Goal: Task Accomplishment & Management: Complete application form

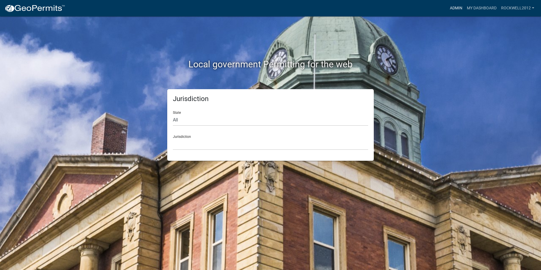
click at [454, 10] on link "Admin" at bounding box center [456, 8] width 17 height 11
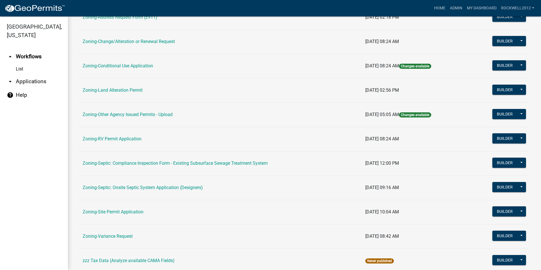
scroll to position [160, 0]
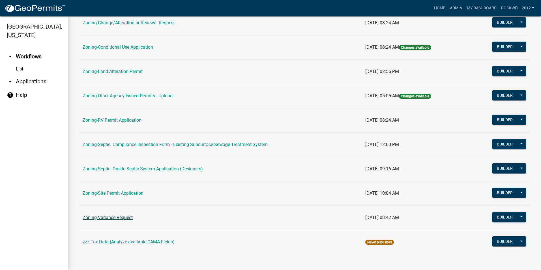
click at [108, 215] on link "Zoning-Variance Request" at bounding box center [108, 217] width 50 height 5
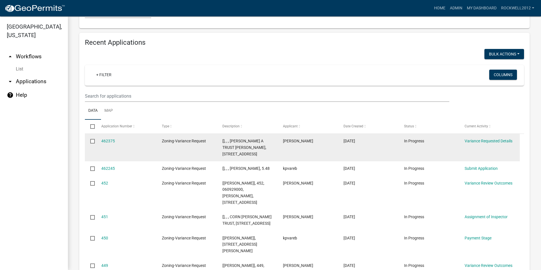
scroll to position [561, 0]
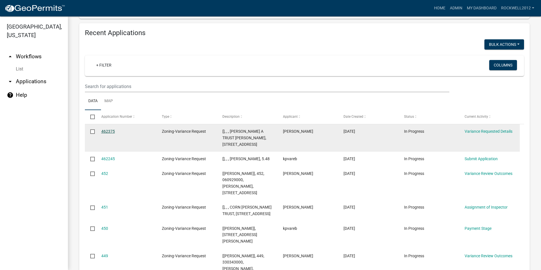
click at [106, 130] on link "462375" at bounding box center [108, 131] width 14 height 5
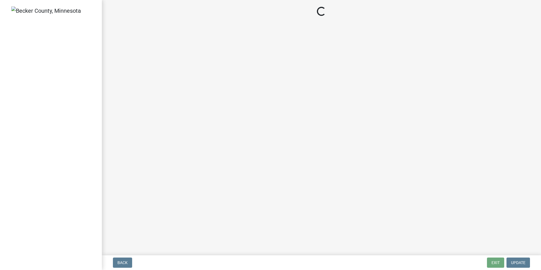
select select "edc6b78d-c029-41a6-a436-e6f76b5f0855"
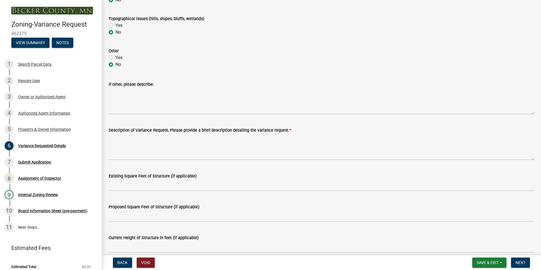
scroll to position [320, 0]
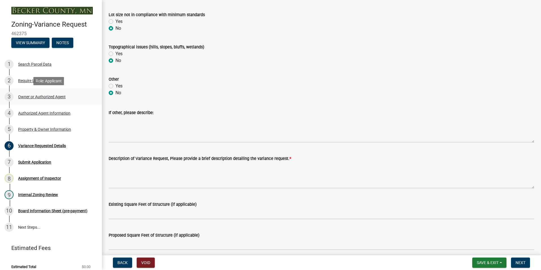
click at [48, 95] on div "Owner or Authorized Agent" at bounding box center [42, 97] width 48 height 4
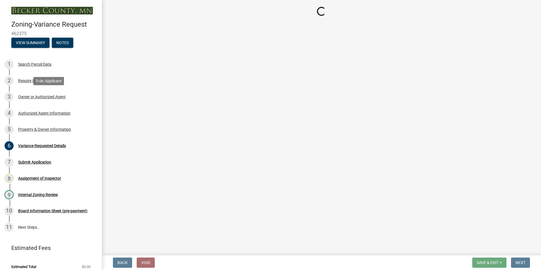
select select "21f18b9f-b5aa-471d-9875-f2b967bfb83c"
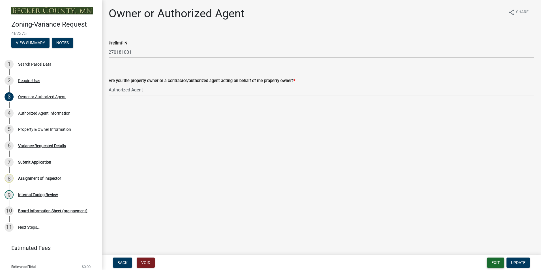
click at [494, 260] on button "Exit" at bounding box center [495, 263] width 17 height 10
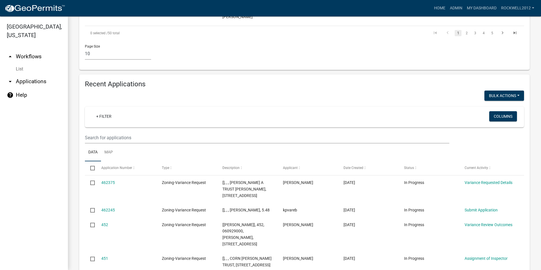
scroll to position [538, 0]
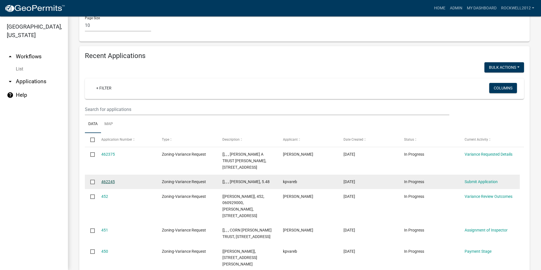
click at [107, 181] on link "462245" at bounding box center [108, 182] width 14 height 5
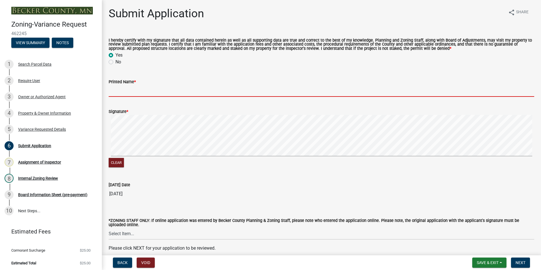
click at [119, 92] on input "Printed Name *" at bounding box center [322, 91] width 426 height 12
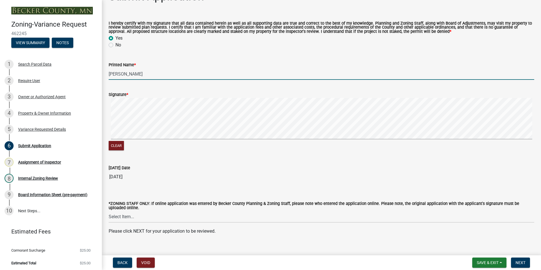
scroll to position [26, 0]
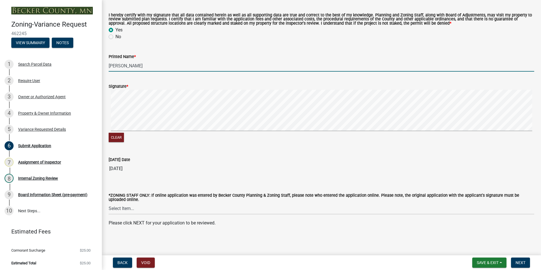
type input "Randy Barta"
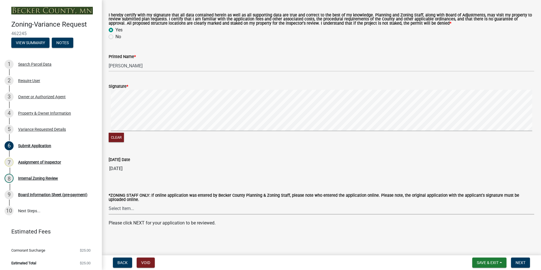
click at [118, 208] on select "Select Item... [PERSON_NAME] [PERSON_NAME] [PERSON_NAME] [PERSON_NAME] [PERSON_…" at bounding box center [322, 209] width 426 height 12
click at [109, 203] on select "Select Item... [PERSON_NAME] [PERSON_NAME] [PERSON_NAME] [PERSON_NAME] [PERSON_…" at bounding box center [322, 209] width 426 height 12
select select "0016247d-12af-40d0-8103-934796a3d230"
click at [518, 262] on span "Next" at bounding box center [521, 262] width 10 height 5
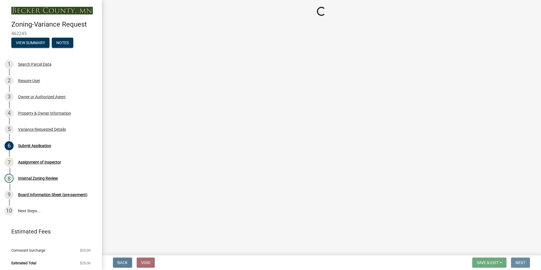
scroll to position [0, 0]
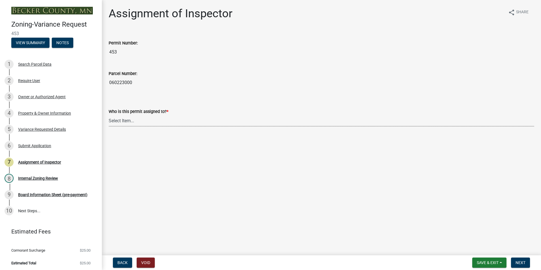
click at [121, 122] on select "Select Item... [PERSON_NAME] [PERSON_NAME] [PERSON_NAME] [PERSON_NAME] [PERSON_…" at bounding box center [322, 121] width 426 height 12
click at [109, 115] on select "Select Item... [PERSON_NAME] [PERSON_NAME] [PERSON_NAME] [PERSON_NAME] [PERSON_…" at bounding box center [322, 121] width 426 height 12
select select "0016247d-12af-40d0-8103-934796a3d230"
click at [518, 259] on button "Next" at bounding box center [520, 263] width 19 height 10
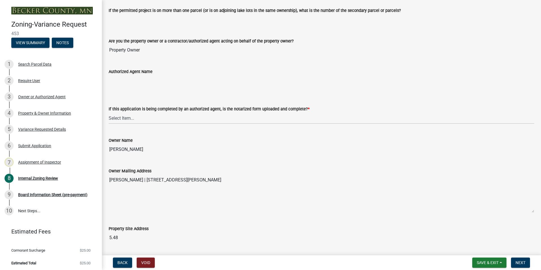
scroll to position [85, 0]
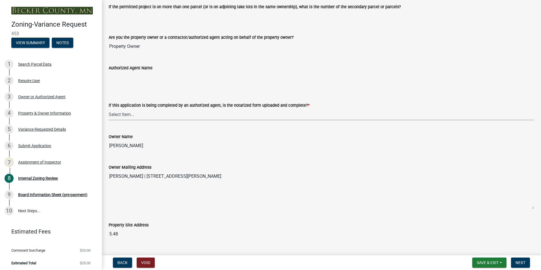
click at [124, 117] on select "Select Item... Yes No N/A" at bounding box center [322, 115] width 426 height 12
click at [109, 109] on select "Select Item... Yes No N/A" at bounding box center [322, 115] width 426 height 12
select select "b64156d9-fa44-4416-bc38-d757b052a9cf"
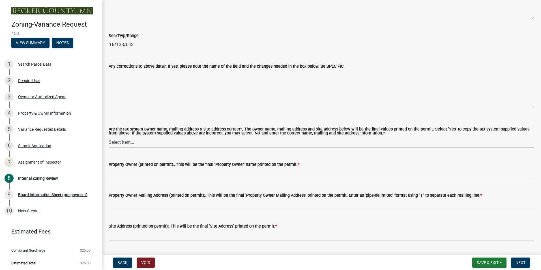
scroll to position [425, 0]
click at [122, 143] on select "Select Item... Yes No" at bounding box center [322, 142] width 426 height 12
click at [109, 136] on select "Select Item... Yes No" at bounding box center [322, 142] width 426 height 12
select select "5f5e855c-21f5-42f8-adf6-1036bf7d34a2"
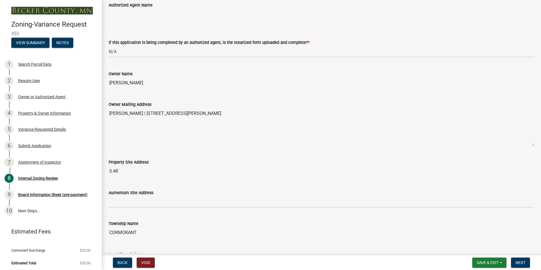
scroll to position [142, 0]
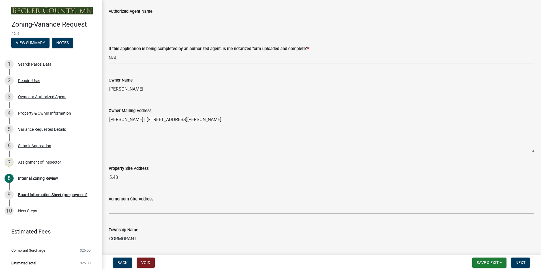
drag, startPoint x: 138, startPoint y: 88, endPoint x: 110, endPoint y: 89, distance: 28.0
click at [110, 89] on input "RANDY BARTA" at bounding box center [322, 89] width 426 height 11
drag, startPoint x: 110, startPoint y: 89, endPoint x: 123, endPoint y: 91, distance: 13.1
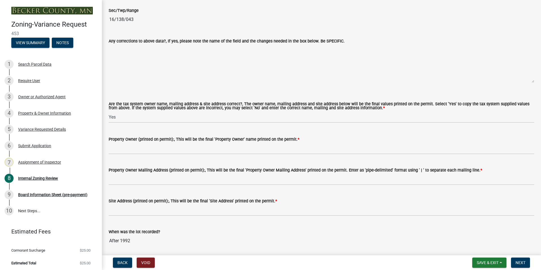
scroll to position [453, 0]
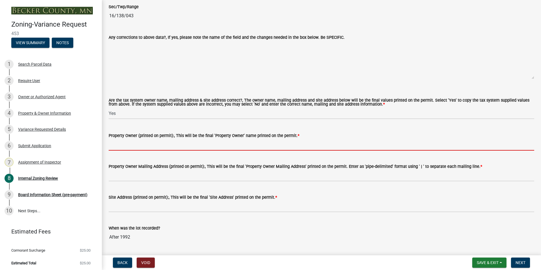
paste input "RANDY BARTA"
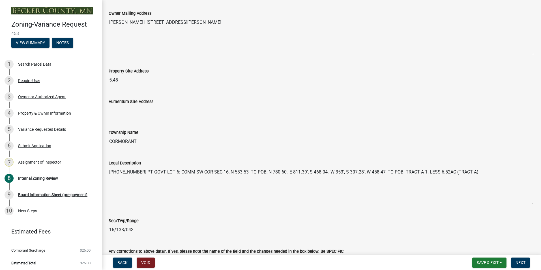
scroll to position [198, 0]
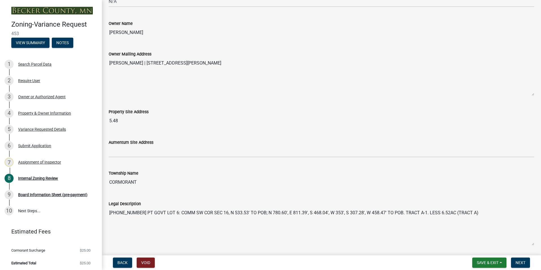
type input "RANDY BARTA"
drag, startPoint x: 231, startPoint y: 62, endPoint x: 143, endPoint y: 61, distance: 88.3
click at [143, 61] on textarea "RANDY BARTA | 13681 LOON LANE | LAKE PARK MN 56554" at bounding box center [322, 76] width 426 height 39
drag, startPoint x: 143, startPoint y: 61, endPoint x: 160, endPoint y: 61, distance: 17.3
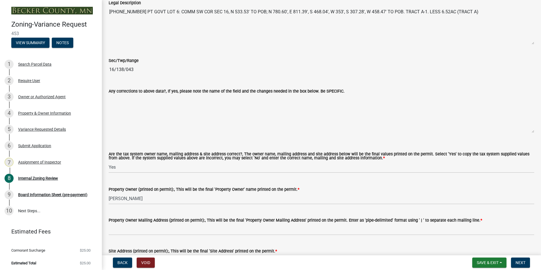
scroll to position [425, 0]
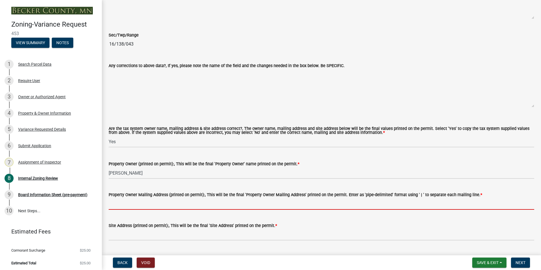
paste input "13681 LOON LANE | LAKE PARK MN 56554"
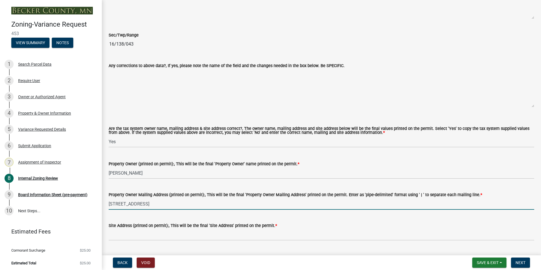
click at [149, 205] on input "13681 LOON LANE | LAKE PARK MN 56554" at bounding box center [322, 204] width 426 height 12
type input "13681 LOON LANE LAKE PARK MN 56554"
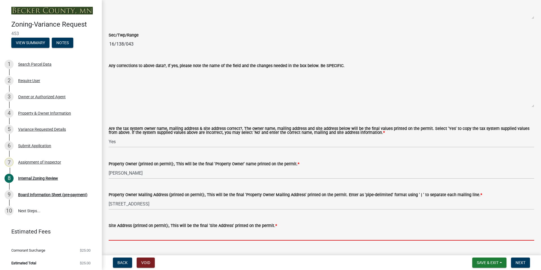
paste input "13681 LOON LANE | LAKE PARK MN 56554"
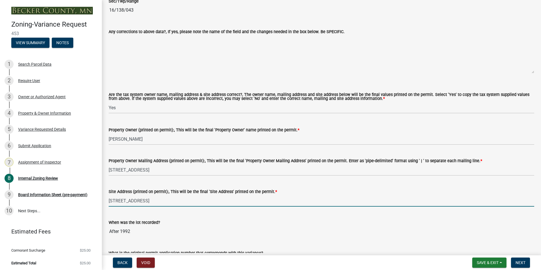
scroll to position [510, 0]
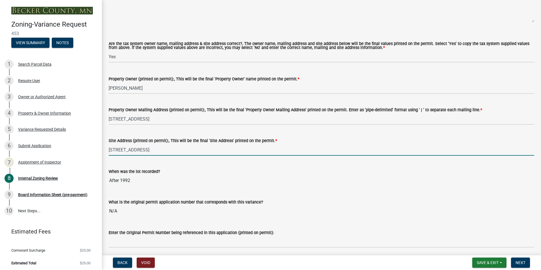
click at [149, 150] on input "13681 LOON LANE | LAKE PARK MN 56554" at bounding box center [322, 150] width 426 height 12
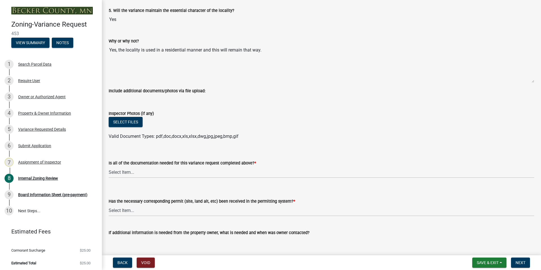
scroll to position [1897, 0]
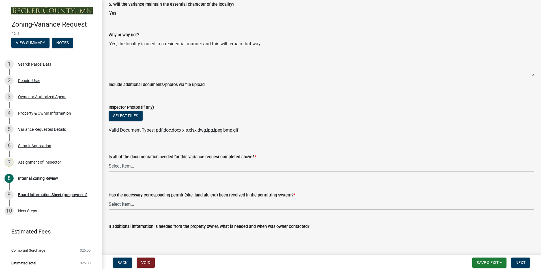
type input "13681 LOON LANE LAKE PARK MN 56554"
click at [123, 164] on select "Select Item... Yes No" at bounding box center [322, 166] width 426 height 12
click at [109, 161] on select "Select Item... Yes No" at bounding box center [322, 166] width 426 height 12
select select "b8aebb6b-597c-43cf-abfc-7c5f20ed0157"
click at [125, 204] on select "Select Item... Yes No" at bounding box center [322, 204] width 426 height 12
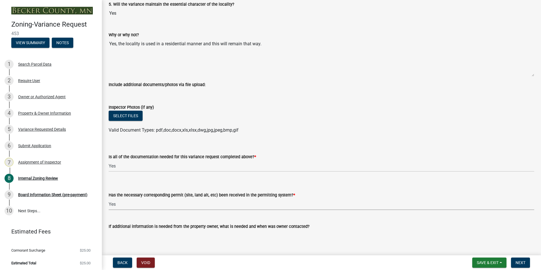
click at [109, 199] on select "Select Item... Yes No" at bounding box center [322, 204] width 426 height 12
select select "72196157-b4c8-4cec-9ec1-b72dcd6934d7"
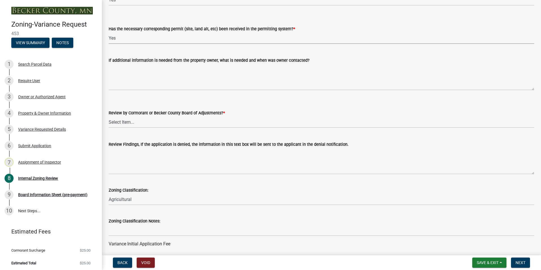
scroll to position [2067, 0]
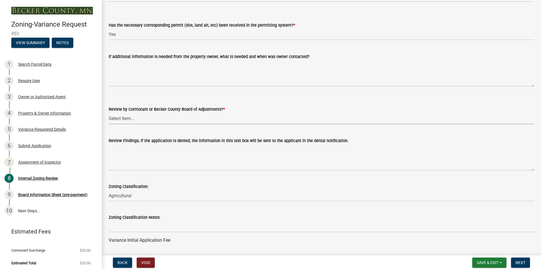
click at [113, 123] on select "Select Item... Becker County Board of Adjustments Cormorant Board of Adjustments" at bounding box center [322, 119] width 426 height 12
click at [109, 113] on select "Select Item... Becker County Board of Adjustments Cormorant Board of Adjustments" at bounding box center [322, 119] width 426 height 12
select select "f5bdd8f1-8950-417a-b1cb-382f05a2ddf5"
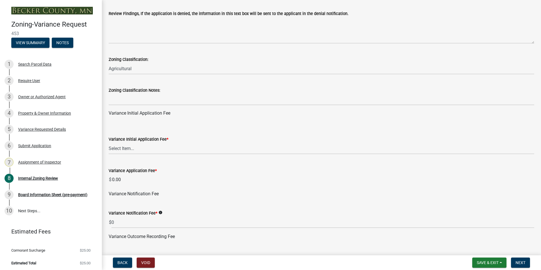
scroll to position [2208, 0]
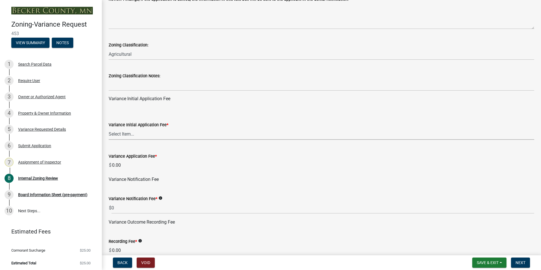
click at [122, 135] on select "Select Item... Agricultural or Residential: $200 Commercial or Industrial: $300" at bounding box center [322, 134] width 426 height 12
click at [109, 129] on select "Select Item... Agricultural or Residential: $200 Commercial or Industrial: $300" at bounding box center [322, 134] width 426 height 12
select select "901a76ad-31ef-422f-92de-172bc495cbc8"
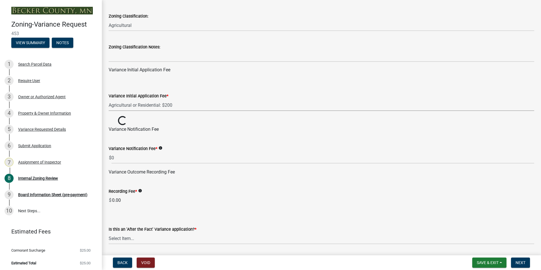
scroll to position [2265, 0]
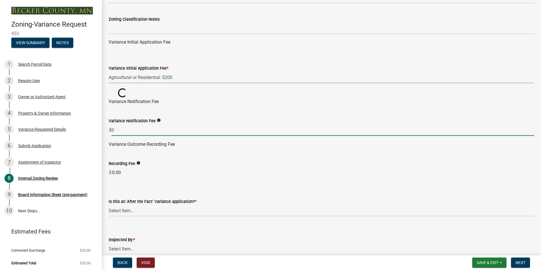
click at [117, 129] on input "0" at bounding box center [323, 130] width 423 height 12
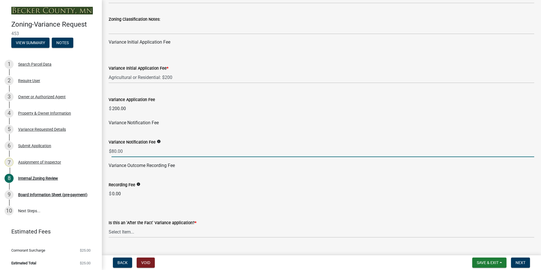
type input "80.00"
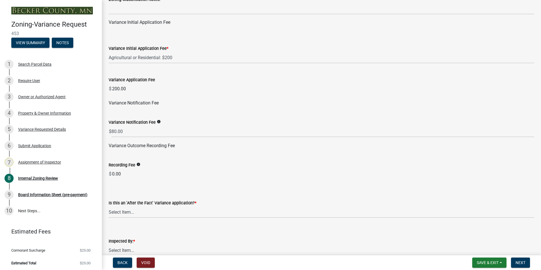
scroll to position [2322, 0]
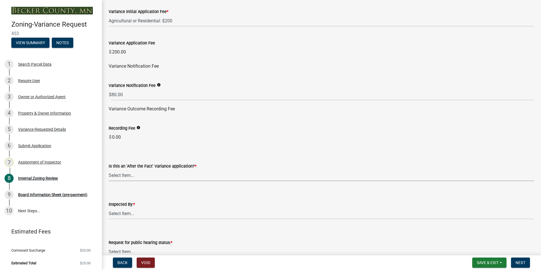
click at [123, 174] on select "Select Item... Yes No" at bounding box center [322, 176] width 426 height 12
click at [109, 170] on select "Select Item... Yes No" at bounding box center [322, 176] width 426 height 12
select select "dde1c2ec-1cb4-4ca2-89d6-22d65f04e2eb"
click at [127, 213] on select "Select Item... [PERSON_NAME] [PERSON_NAME] [PERSON_NAME] [PERSON_NAME] [PERSON_…" at bounding box center [322, 214] width 426 height 12
click at [109, 208] on select "Select Item... [PERSON_NAME] [PERSON_NAME] [PERSON_NAME] [PERSON_NAME] [PERSON_…" at bounding box center [322, 214] width 426 height 12
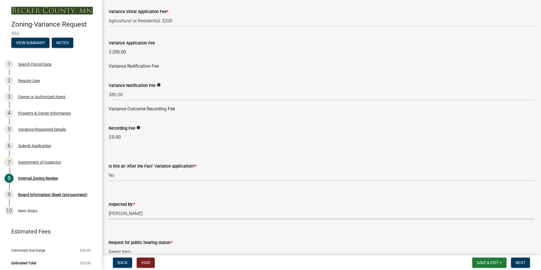
select select "0016247d-12af-40d0-8103-934796a3d230"
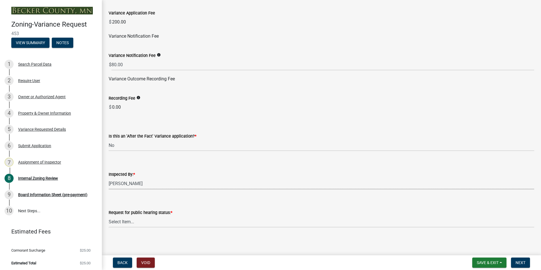
scroll to position [2354, 0]
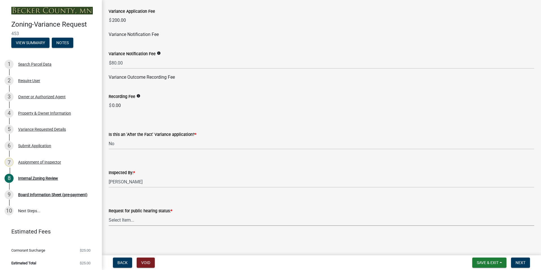
click at [123, 219] on select "Select Item... Accepted Denied" at bounding box center [322, 220] width 426 height 12
click at [109, 214] on select "Select Item... Accepted Denied" at bounding box center [322, 220] width 426 height 12
select select "515e955d-540a-4f4d-a84a-4e14a5483136"
click at [517, 261] on span "Next" at bounding box center [521, 262] width 10 height 5
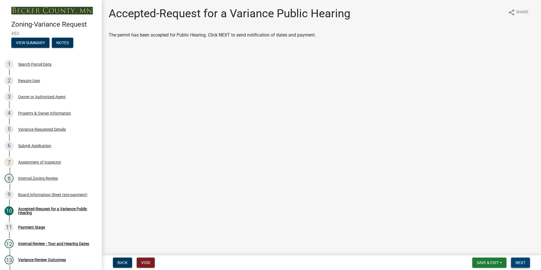
click at [520, 260] on span "Next" at bounding box center [521, 262] width 10 height 5
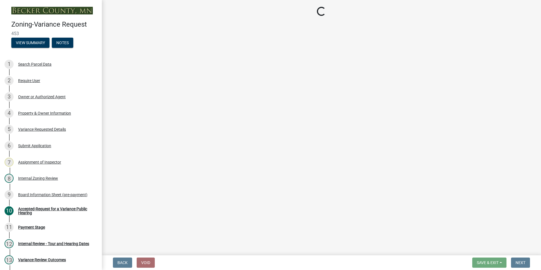
select select "3: 3"
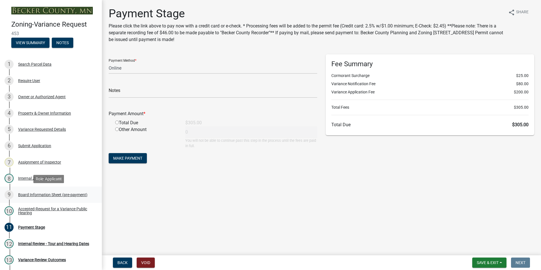
click at [46, 196] on div "Board Information Sheet (pre-payment)" at bounding box center [52, 195] width 69 height 4
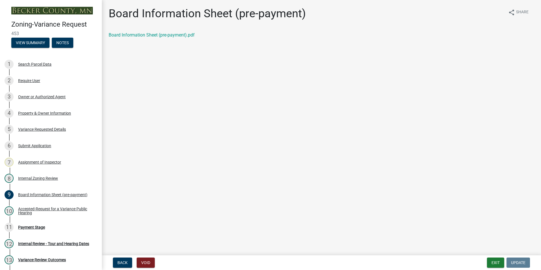
click at [146, 31] on div "Board Information Sheet (pre-payment) share Share Board Information Sheet (pre-…" at bounding box center [321, 27] width 434 height 41
click at [148, 36] on link "Board Information Sheet (pre-payment).pdf" at bounding box center [152, 34] width 86 height 5
click at [495, 264] on button "Exit" at bounding box center [495, 263] width 17 height 10
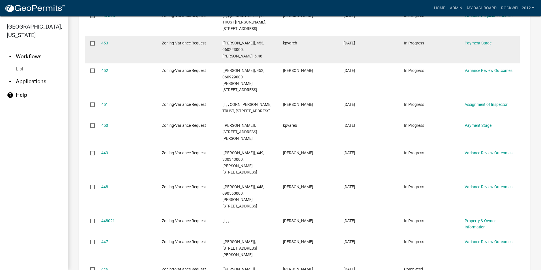
scroll to position [708, 0]
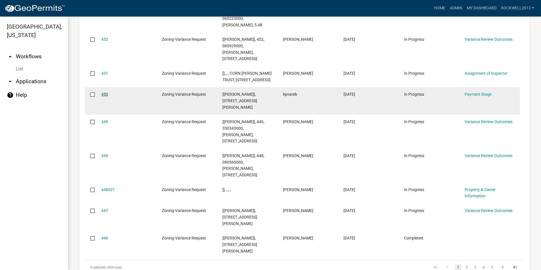
click at [103, 93] on link "450" at bounding box center [104, 94] width 7 height 5
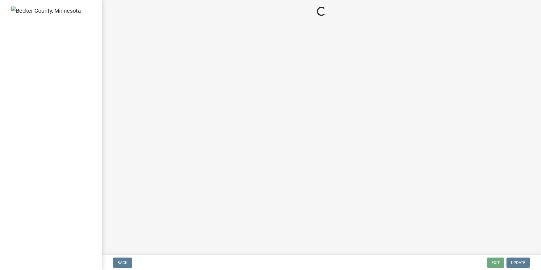
select select "3: 3"
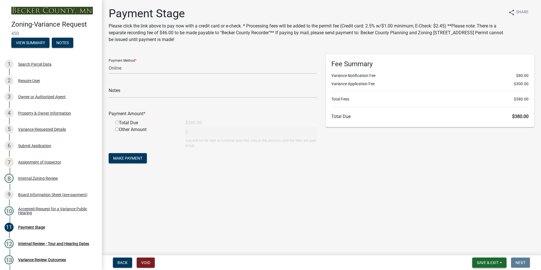
click at [491, 263] on span "Save & Exit" at bounding box center [488, 262] width 22 height 5
click at [481, 248] on button "Save & Exit" at bounding box center [483, 248] width 45 height 14
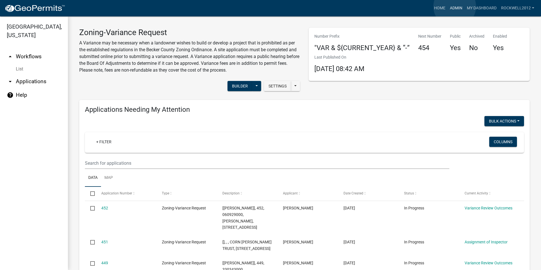
click at [455, 7] on link "Admin" at bounding box center [456, 8] width 17 height 11
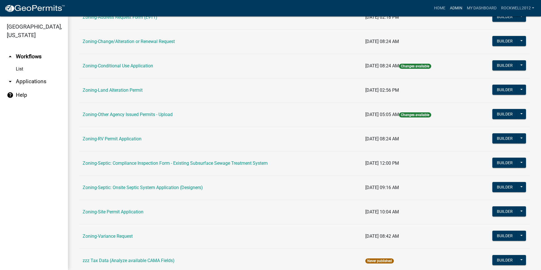
scroll to position [160, 0]
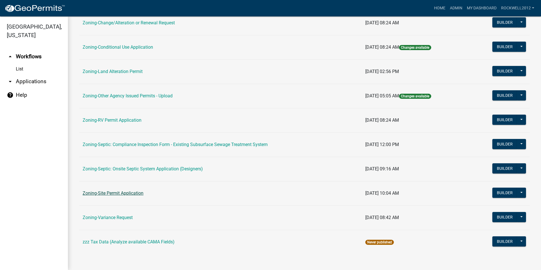
click at [124, 192] on link "Zoning-Site Permit Application" at bounding box center [113, 193] width 61 height 5
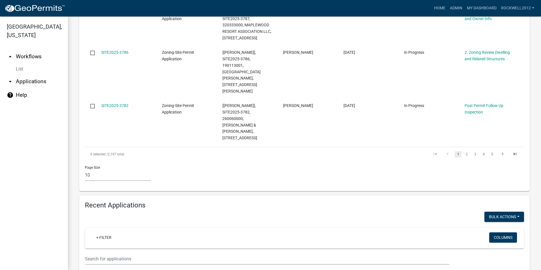
scroll to position [494, 0]
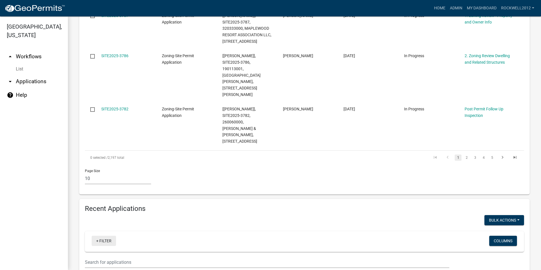
click at [106, 236] on link "+ Filter" at bounding box center [104, 241] width 24 height 10
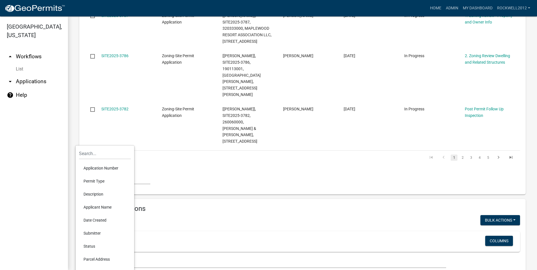
click at [96, 207] on li "Applicant Name" at bounding box center [105, 207] width 52 height 13
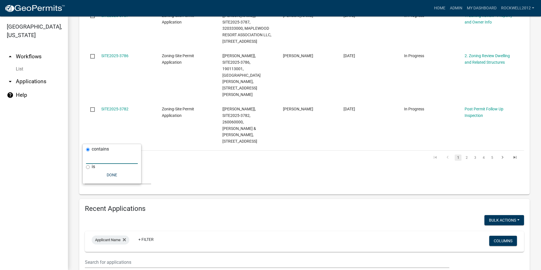
click at [105, 160] on input "text" at bounding box center [112, 158] width 52 height 12
type input "D & B"
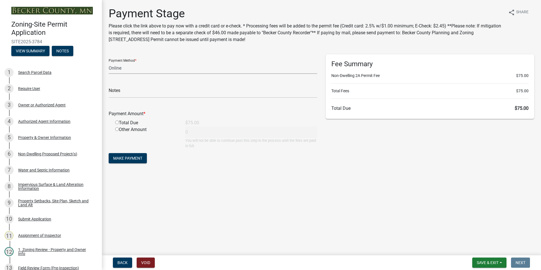
click at [113, 66] on select "Credit Card POS Check Cash Online" at bounding box center [213, 68] width 209 height 12
select select "1: 0"
click at [109, 62] on select "Credit Card POS Check Cash Online" at bounding box center [213, 68] width 209 height 12
click at [133, 92] on input "text" at bounding box center [213, 92] width 209 height 12
type input "5390"
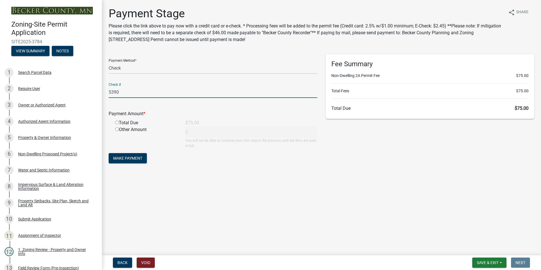
click at [117, 124] on input "radio" at bounding box center [117, 123] width 4 height 4
radio input "true"
type input "75"
click at [135, 156] on span "Make Payment" at bounding box center [127, 158] width 29 height 5
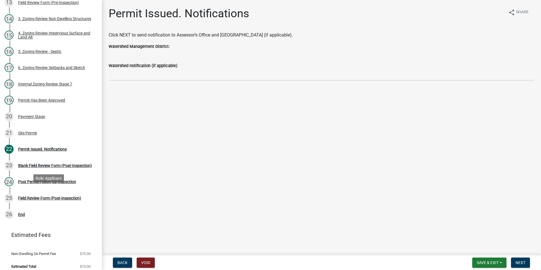
scroll to position [271, 0]
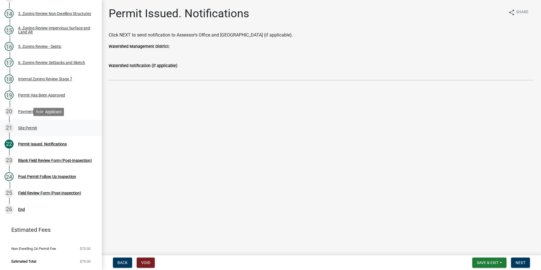
click at [30, 126] on div "Site Permit" at bounding box center [27, 128] width 19 height 4
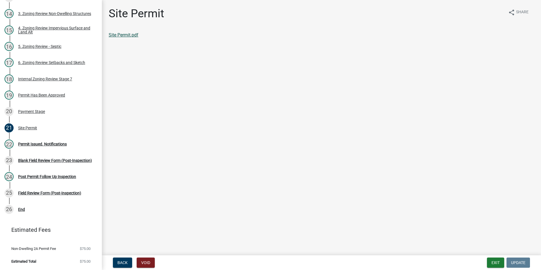
click at [125, 35] on link "Site Permit.pdf" at bounding box center [124, 34] width 30 height 5
click at [42, 144] on div "Permit Issued. Notifications" at bounding box center [42, 144] width 49 height 4
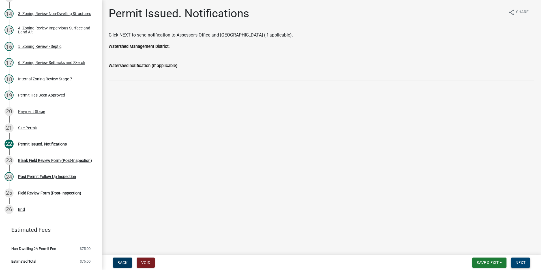
click at [519, 264] on span "Next" at bounding box center [521, 262] width 10 height 5
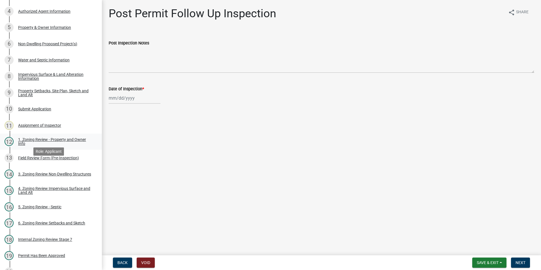
scroll to position [101, 0]
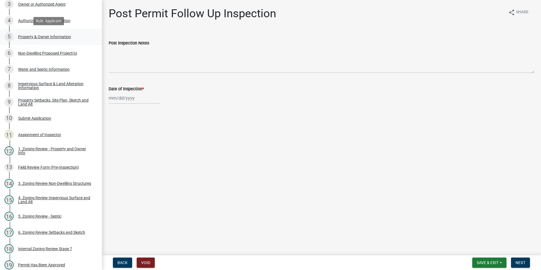
click at [44, 35] on div "Property & Owner Information" at bounding box center [44, 37] width 53 height 4
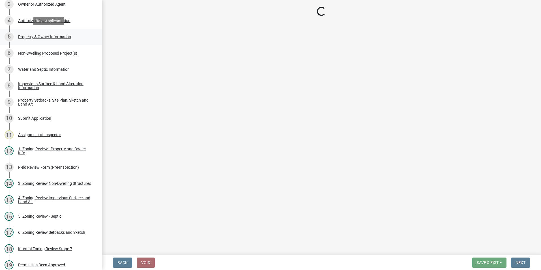
select select "efd0a9bf-e178-46e7-8304-415c3722b9ae"
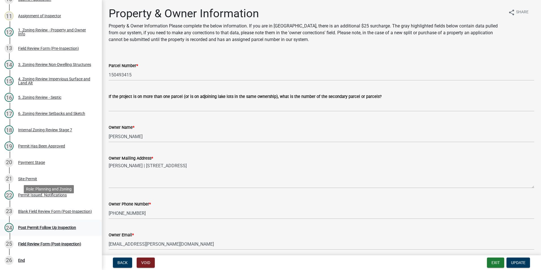
scroll to position [242, 0]
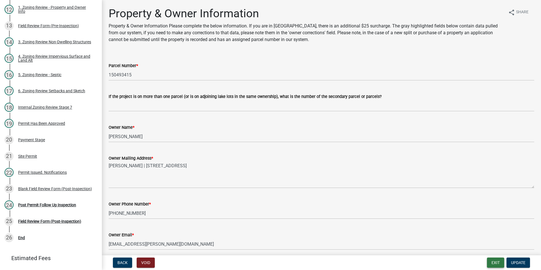
click at [493, 260] on button "Exit" at bounding box center [495, 263] width 17 height 10
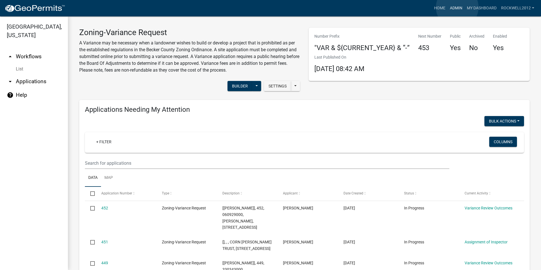
click at [458, 7] on link "Admin" at bounding box center [456, 8] width 17 height 11
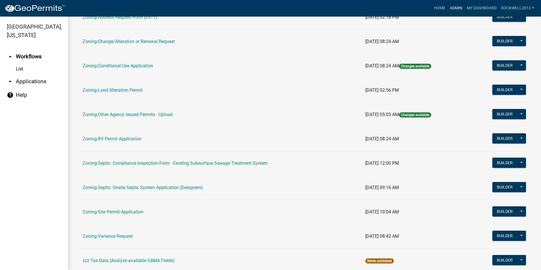
scroll to position [160, 0]
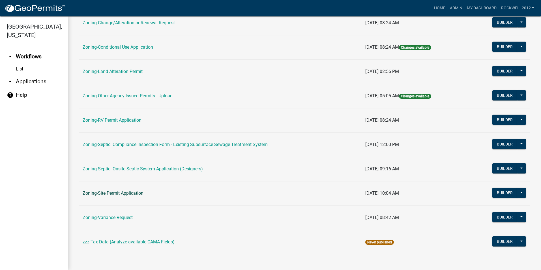
click at [116, 195] on link "Zoning-Site Permit Application" at bounding box center [113, 193] width 61 height 5
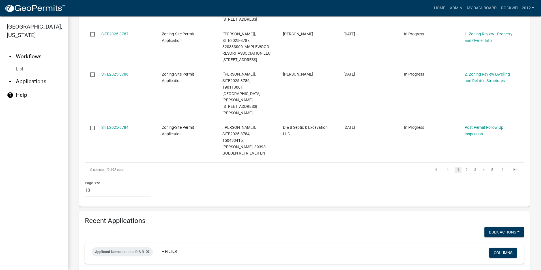
scroll to position [478, 0]
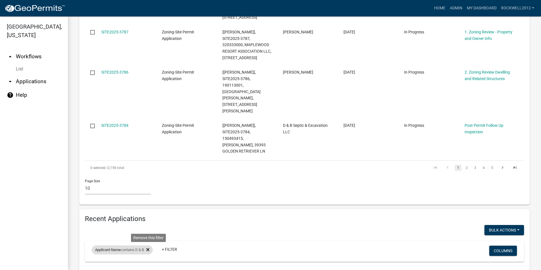
click at [149, 247] on icon at bounding box center [147, 249] width 3 height 5
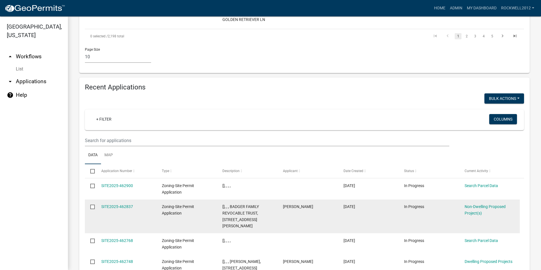
scroll to position [619, 0]
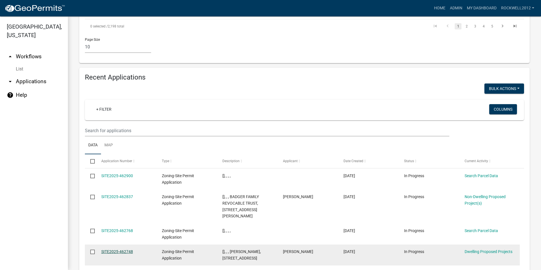
click at [117, 249] on link "SITE2025-462748" at bounding box center [117, 251] width 32 height 5
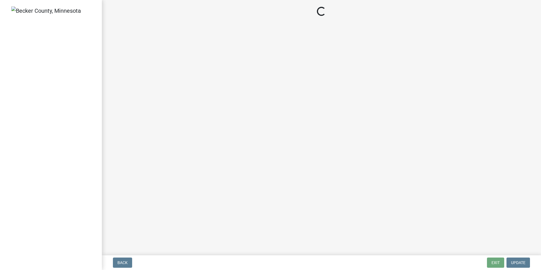
select select "5b8abcc6-67f7-49fb-8f25-c295ccc2b339"
select select "ba56d9f6-ced5-4c38-bdcc-33bfa85ac6de"
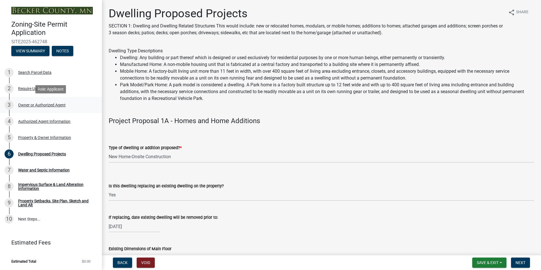
click at [37, 105] on div "Owner or Authorized Agent" at bounding box center [42, 105] width 48 height 4
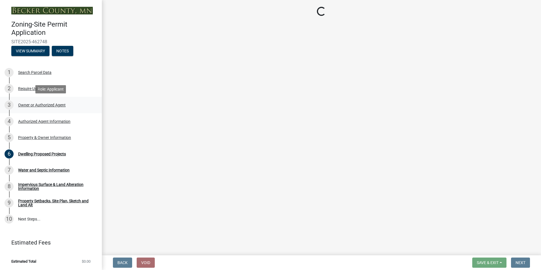
select select "059d621c-7166-4fbc-97da-2eca626821a9"
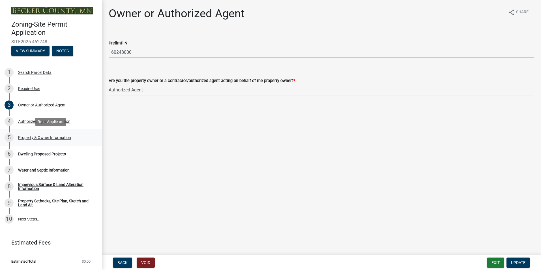
click at [36, 137] on div "Property & Owner Information" at bounding box center [44, 138] width 53 height 4
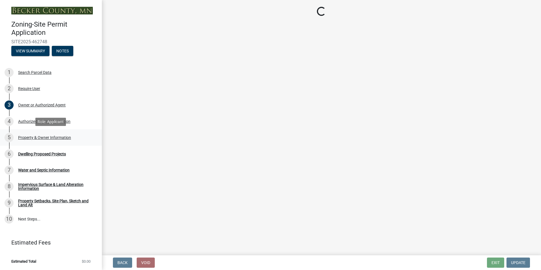
select select "15d55337-0fb0-485e-a759-dab20e978987"
select select "4a820845-fffa-4974-8517-90ccb7f1cf25"
select select "f87eba17-8ed9-4ad8-aefc-fe36a3f3544b"
select select "393a978c-6bd5-4cb2-a6a0-db6feb8732b8"
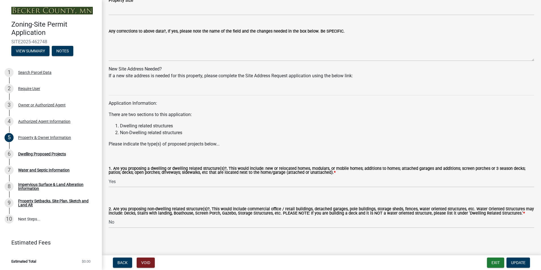
scroll to position [495, 0]
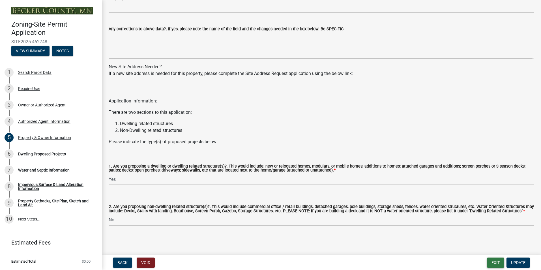
click at [495, 260] on button "Exit" at bounding box center [495, 263] width 17 height 10
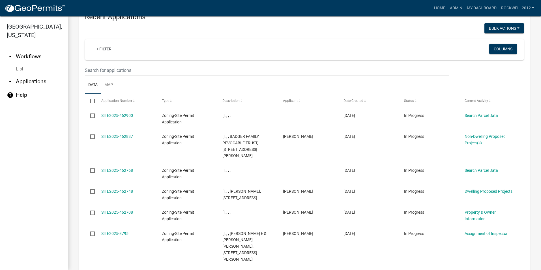
scroll to position [701, 0]
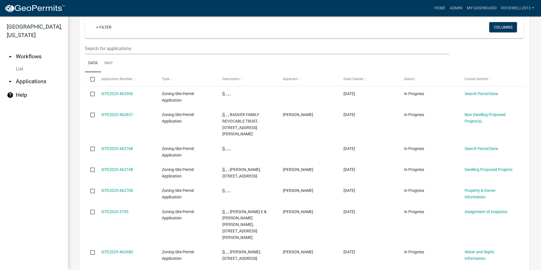
select select "2: 50"
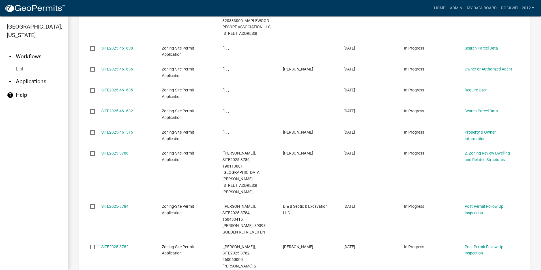
scroll to position [1736, 0]
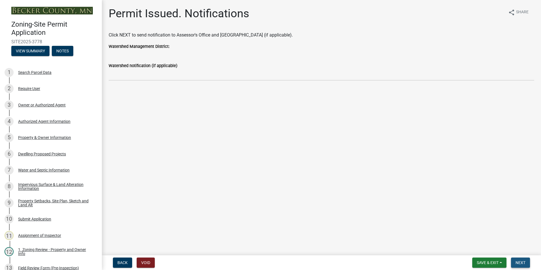
click at [519, 261] on span "Next" at bounding box center [521, 262] width 10 height 5
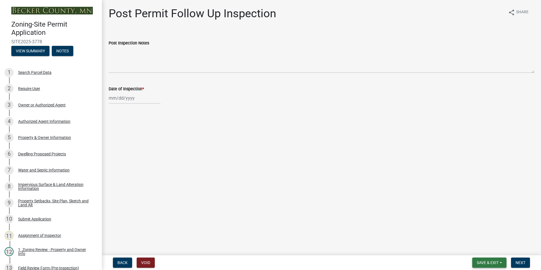
click at [490, 262] on span "Save & Exit" at bounding box center [488, 262] width 22 height 5
click at [485, 250] on button "Save & Exit" at bounding box center [483, 248] width 45 height 14
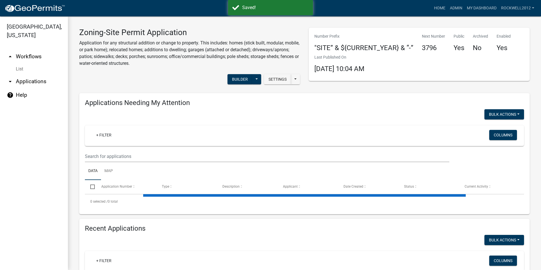
select select "2: 50"
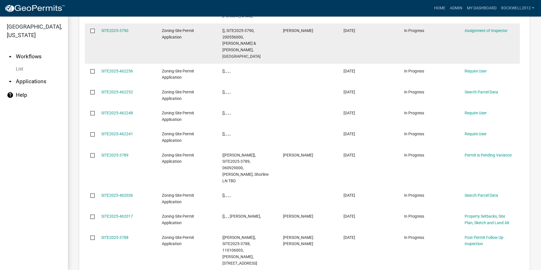
scroll to position [1221, 0]
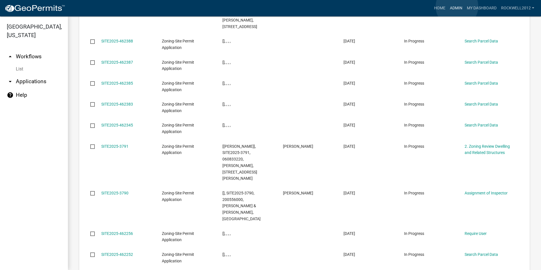
click at [457, 7] on link "Admin" at bounding box center [456, 8] width 17 height 11
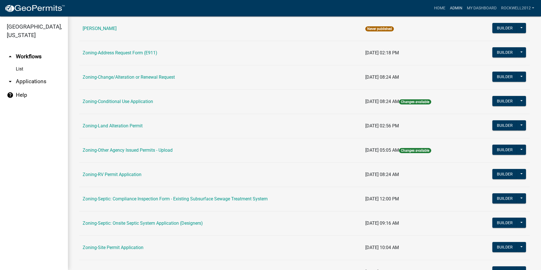
scroll to position [104, 0]
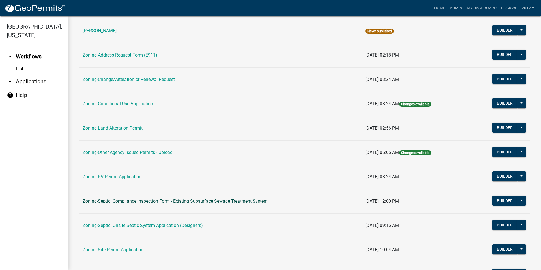
click at [197, 199] on link "Zoning-Septic: Compliance Inspection Form - Existing Subsurface Sewage Treatmen…" at bounding box center [175, 200] width 185 height 5
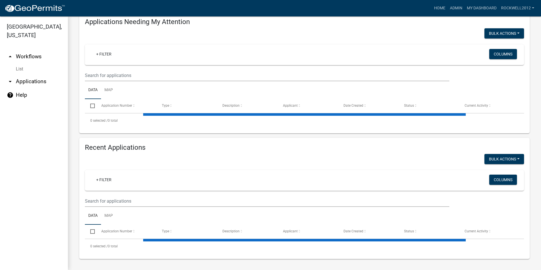
select select "2: 50"
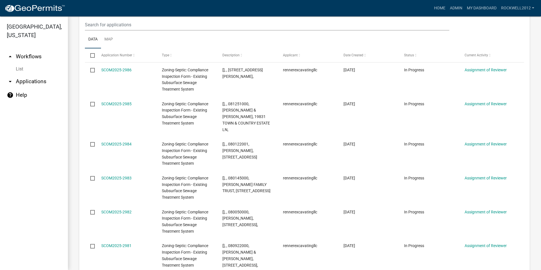
scroll to position [696, 0]
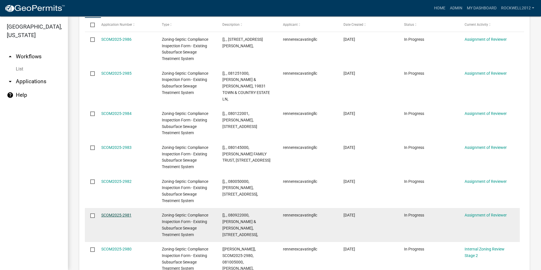
click at [116, 213] on link "SCOM2025-2981" at bounding box center [116, 215] width 30 height 5
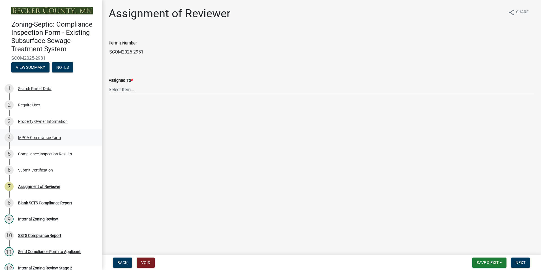
click at [36, 137] on div "MPCA Compliance Form" at bounding box center [39, 138] width 43 height 4
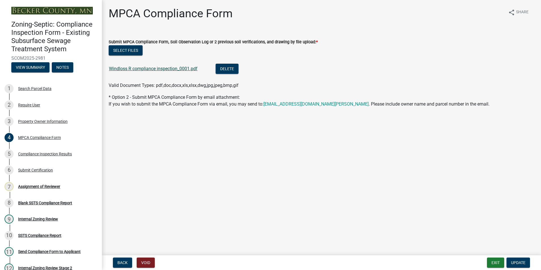
click at [140, 69] on link "Windloss R compliance inspection_0001.pdf" at bounding box center [153, 68] width 89 height 5
click at [43, 187] on div "Assignment of Reviewer" at bounding box center [39, 187] width 42 height 4
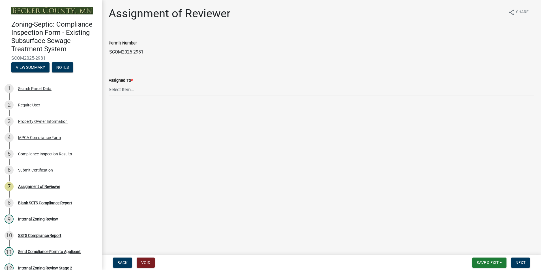
click at [122, 87] on select "Select Item... [PERSON_NAME] [PERSON_NAME] [PERSON_NAME] [PERSON_NAME] [PERSON_…" at bounding box center [322, 90] width 426 height 12
click at [109, 84] on select "Select Item... [PERSON_NAME] [PERSON_NAME] [PERSON_NAME] [PERSON_NAME] [PERSON_…" at bounding box center [322, 90] width 426 height 12
select select "0016247d-12af-40d0-8103-934796a3d230"
click at [521, 260] on span "Next" at bounding box center [521, 262] width 10 height 5
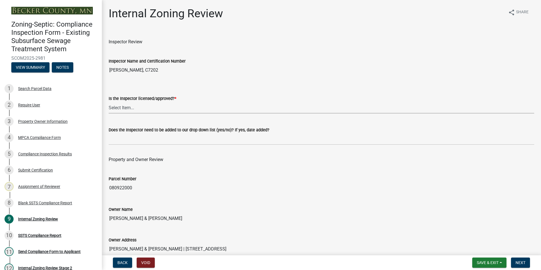
click at [122, 107] on select "Select Item... Yes No" at bounding box center [322, 108] width 426 height 12
click at [109, 102] on select "Select Item... Yes No" at bounding box center [322, 108] width 426 height 12
select select "7beb9ca5-c3cb-47d4-a805-1554d3173259"
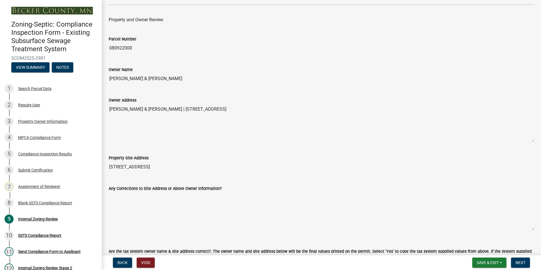
scroll to position [170, 0]
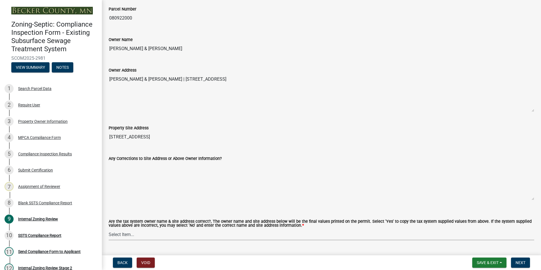
click at [117, 234] on select "Select Item... Yes No" at bounding box center [322, 235] width 426 height 12
click at [109, 229] on select "Select Item... Yes No" at bounding box center [322, 235] width 426 height 12
select select "f9f37200-9fc8-4e5e-9e7f-111cc9077d94"
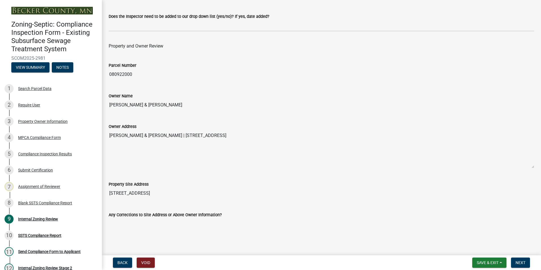
scroll to position [113, 0]
drag, startPoint x: 189, startPoint y: 105, endPoint x: 104, endPoint y: 101, distance: 84.2
click at [104, 101] on div "Owner Name [PERSON_NAME] & [PERSON_NAME]" at bounding box center [321, 98] width 434 height 26
drag, startPoint x: 104, startPoint y: 101, endPoint x: 138, endPoint y: 104, distance: 33.5
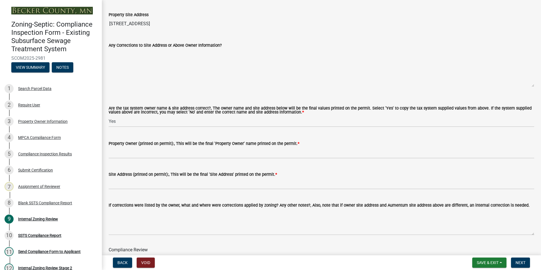
scroll to position [311, 0]
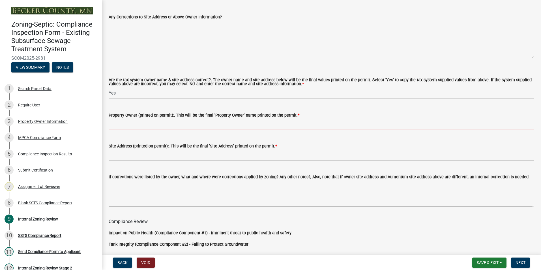
paste input "[PERSON_NAME] & [PERSON_NAME]"
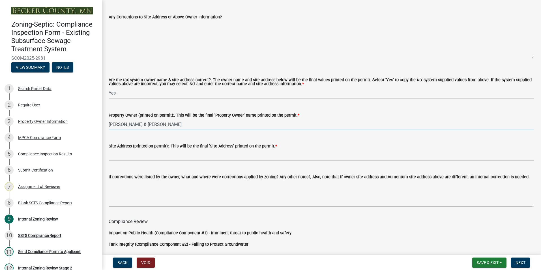
scroll to position [198, 0]
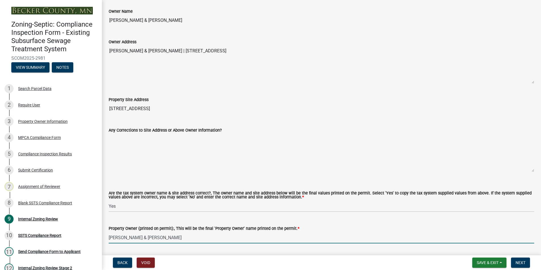
type input "[PERSON_NAME] & [PERSON_NAME]"
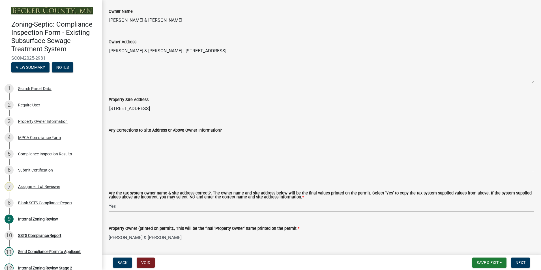
drag, startPoint x: 294, startPoint y: 50, endPoint x: 185, endPoint y: 50, distance: 109.6
click at [185, 50] on textarea "[PERSON_NAME] & [PERSON_NAME] | [STREET_ADDRESS]" at bounding box center [322, 64] width 426 height 39
drag, startPoint x: 185, startPoint y: 50, endPoint x: 190, endPoint y: 50, distance: 5.7
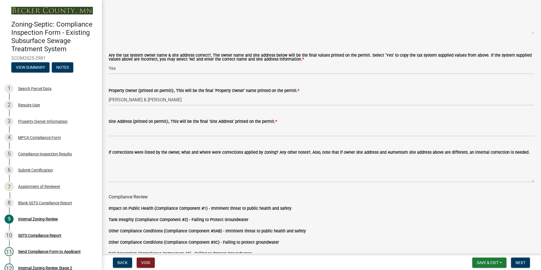
scroll to position [340, 0]
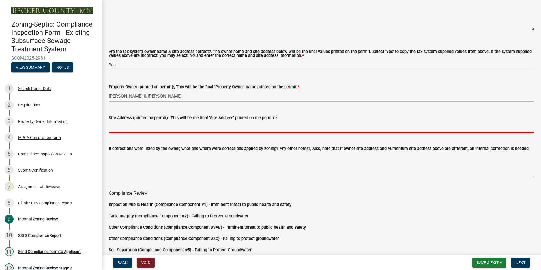
paste input "[STREET_ADDRESS]"
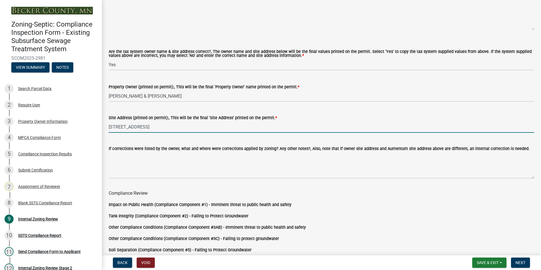
click at [148, 127] on input "[STREET_ADDRESS]" at bounding box center [322, 127] width 426 height 12
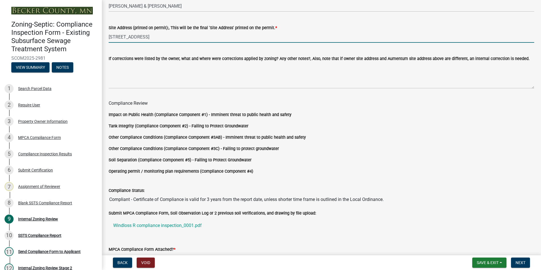
scroll to position [471, 0]
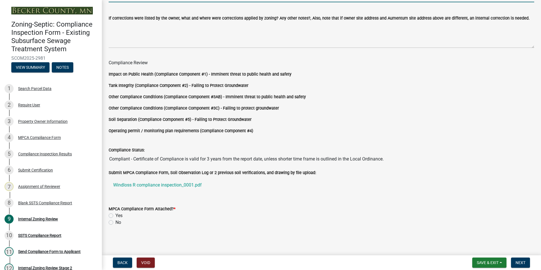
type input "[STREET_ADDRESS]"
click at [116, 215] on label "Yes" at bounding box center [119, 215] width 7 height 7
click at [116, 215] on input "Yes" at bounding box center [118, 214] width 4 height 4
radio input "true"
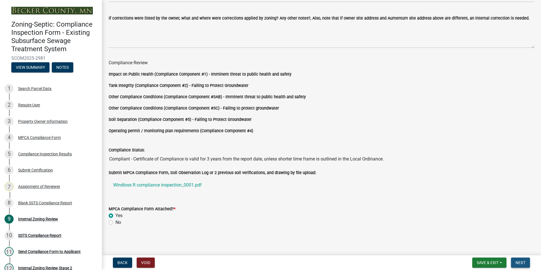
click at [524, 260] on span "Next" at bounding box center [521, 262] width 10 height 5
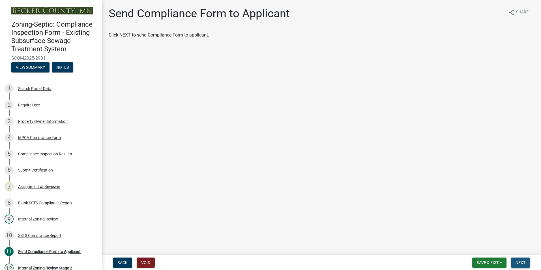
click at [520, 260] on span "Next" at bounding box center [521, 262] width 10 height 5
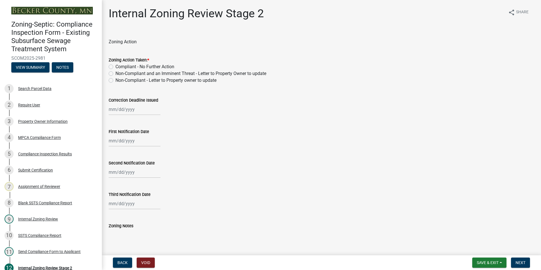
click at [116, 67] on label "Compliant - No Further Action" at bounding box center [145, 66] width 59 height 7
click at [116, 67] on input "Compliant - No Further Action" at bounding box center [118, 65] width 4 height 4
radio input "true"
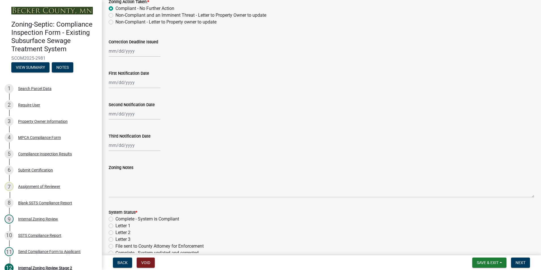
scroll to position [142, 0]
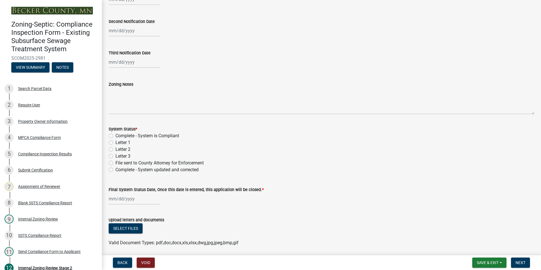
click at [116, 136] on label "Complete - System is Compliant" at bounding box center [148, 136] width 64 height 7
click at [116, 136] on input "Complete - System is Compliant" at bounding box center [118, 135] width 4 height 4
radio input "true"
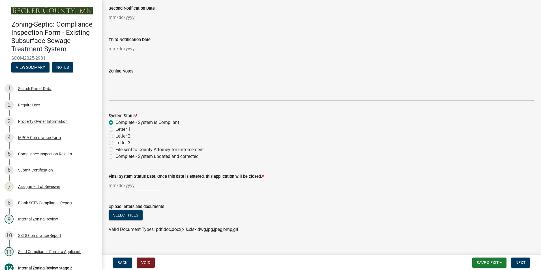
scroll to position [162, 0]
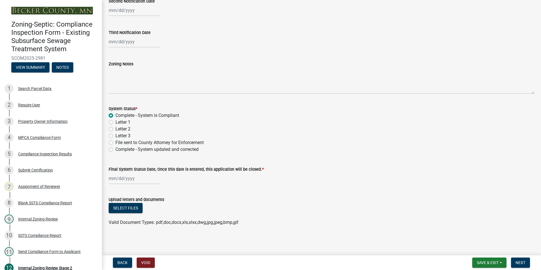
select select "8"
select select "2025"
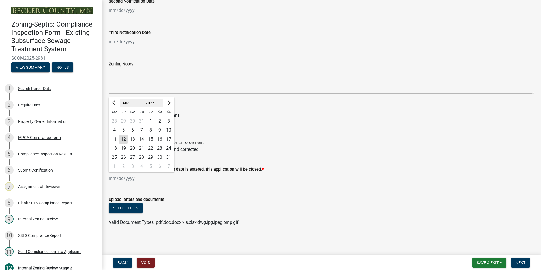
click at [128, 178] on div "[PERSON_NAME] Feb Mar Apr [PERSON_NAME][DATE] Oct Nov [DATE] 1526 1527 1528 152…" at bounding box center [135, 179] width 52 height 12
click at [123, 140] on div "12" at bounding box center [123, 139] width 9 height 9
type input "[DATE]"
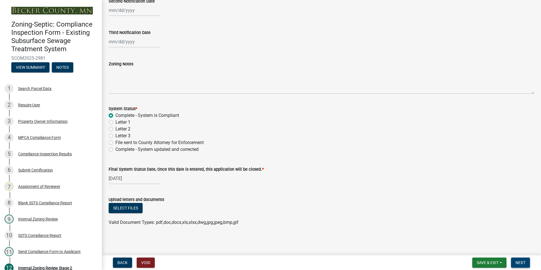
click at [521, 264] on span "Next" at bounding box center [521, 262] width 10 height 5
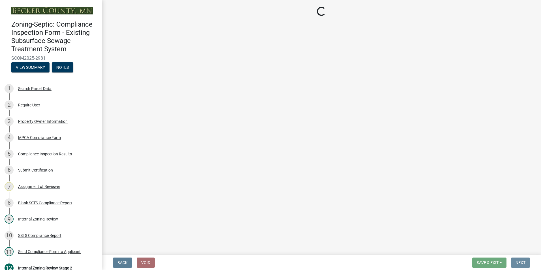
scroll to position [0, 0]
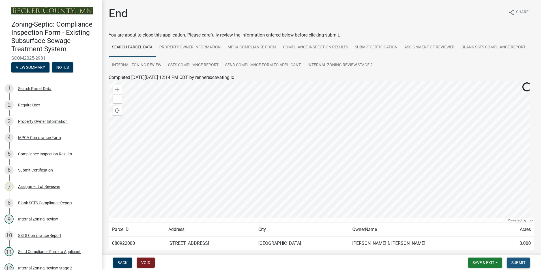
click at [516, 264] on span "Submit" at bounding box center [519, 262] width 14 height 5
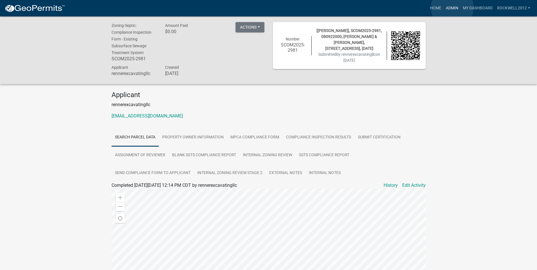
click at [452, 8] on link "Admin" at bounding box center [452, 8] width 17 height 11
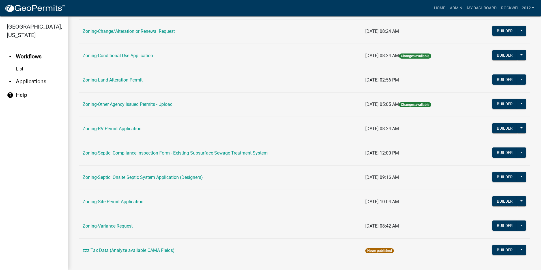
scroll to position [160, 0]
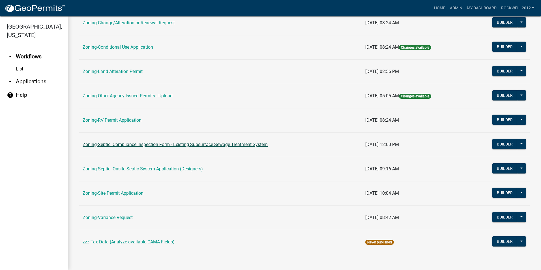
click at [206, 144] on link "Zoning-Septic: Compliance Inspection Form - Existing Subsurface Sewage Treatmen…" at bounding box center [175, 144] width 185 height 5
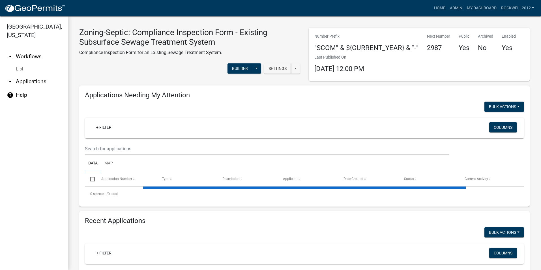
select select "2: 50"
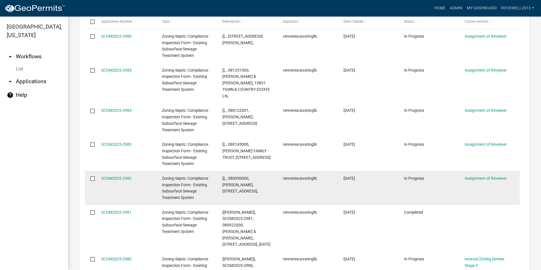
scroll to position [687, 0]
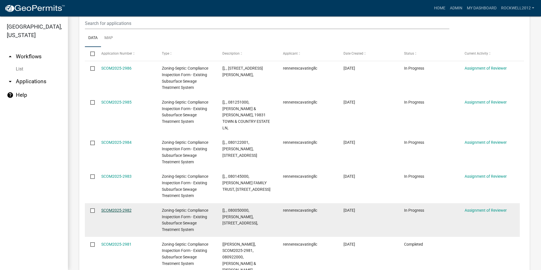
click at [109, 208] on link "SCOM2025-2982" at bounding box center [116, 210] width 30 height 5
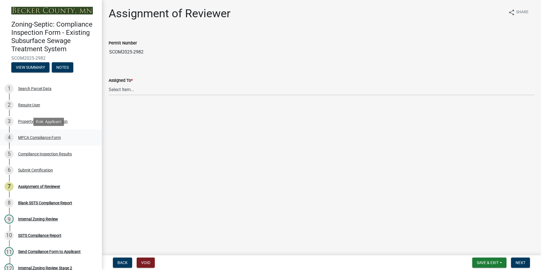
click at [38, 137] on div "MPCA Compliance Form" at bounding box center [39, 138] width 43 height 4
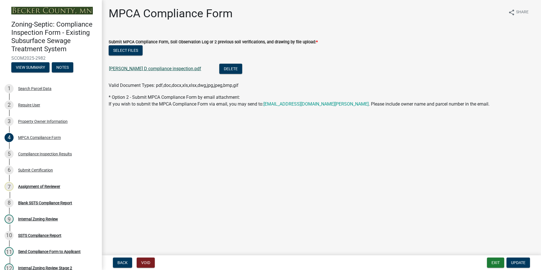
click at [140, 69] on link "[PERSON_NAME] D compliance inspection.pdf" at bounding box center [155, 68] width 92 height 5
click at [50, 185] on div "Assignment of Reviewer" at bounding box center [39, 187] width 42 height 4
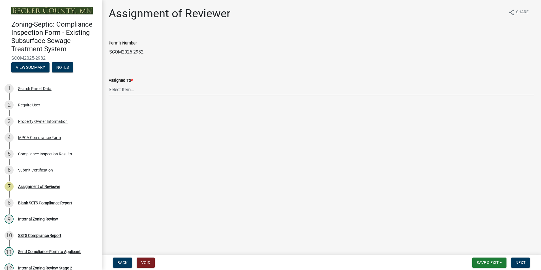
click at [127, 87] on select "Select Item... [PERSON_NAME] [PERSON_NAME] [PERSON_NAME] [PERSON_NAME] [PERSON_…" at bounding box center [322, 90] width 426 height 12
click at [109, 84] on select "Select Item... [PERSON_NAME] [PERSON_NAME] [PERSON_NAME] [PERSON_NAME] [PERSON_…" at bounding box center [322, 90] width 426 height 12
select select "0016247d-12af-40d0-8103-934796a3d230"
click at [523, 261] on span "Next" at bounding box center [521, 262] width 10 height 5
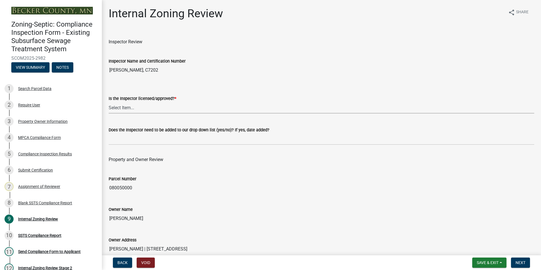
click at [116, 103] on select "Select Item... Yes No" at bounding box center [322, 108] width 426 height 12
click at [109, 102] on select "Select Item... Yes No" at bounding box center [322, 108] width 426 height 12
select select "7beb9ca5-c3cb-47d4-a805-1554d3173259"
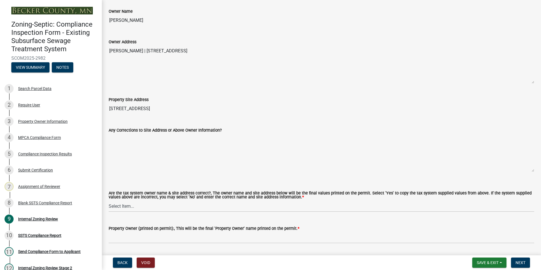
scroll to position [226, 0]
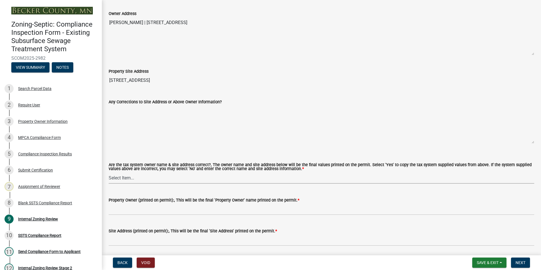
click at [120, 178] on select "Select Item... Yes No" at bounding box center [322, 178] width 426 height 12
click at [109, 172] on select "Select Item... Yes No" at bounding box center [322, 178] width 426 height 12
select select "f9f37200-9fc8-4e5e-9e7f-111cc9077d94"
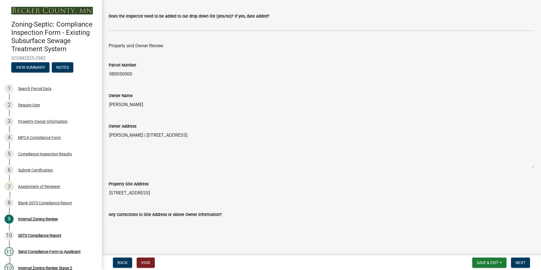
scroll to position [113, 0]
drag, startPoint x: 150, startPoint y: 107, endPoint x: 104, endPoint y: 109, distance: 46.2
click at [104, 109] on div "Internal Zoning Review share Share Inspector Review Inspector Name and Certific…" at bounding box center [321, 244] width 439 height 700
drag, startPoint x: 104, startPoint y: 109, endPoint x: 127, endPoint y: 104, distance: 23.4
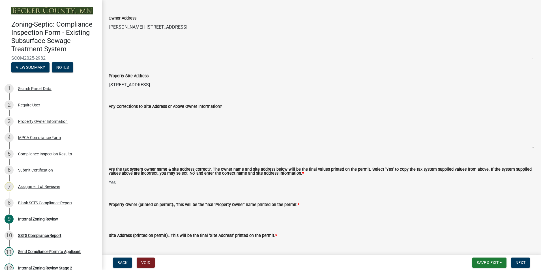
scroll to position [255, 0]
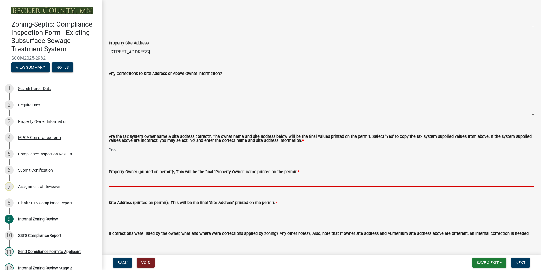
paste input "[PERSON_NAME]"
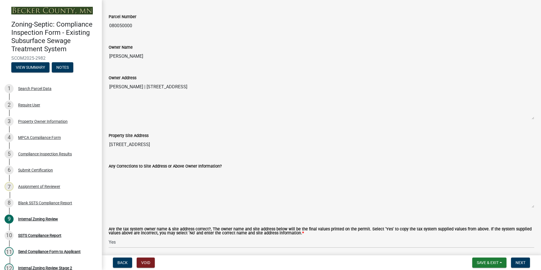
scroll to position [142, 0]
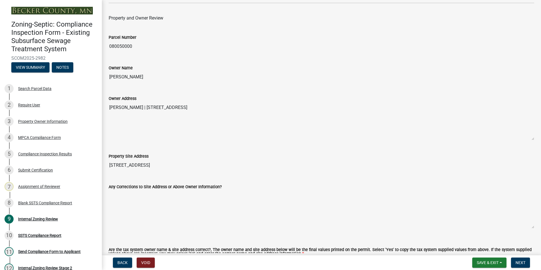
type input "[PERSON_NAME]"
drag, startPoint x: 248, startPoint y: 107, endPoint x: 149, endPoint y: 109, distance: 99.7
click at [149, 109] on textarea "[PERSON_NAME] | [STREET_ADDRESS]" at bounding box center [322, 121] width 426 height 39
drag, startPoint x: 149, startPoint y: 109, endPoint x: 167, endPoint y: 107, distance: 18.2
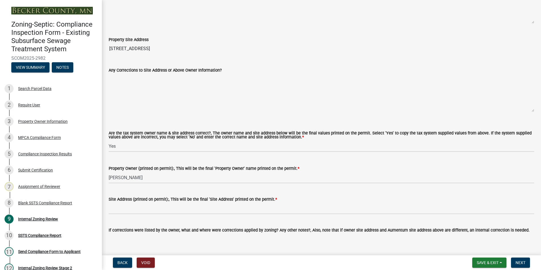
scroll to position [283, 0]
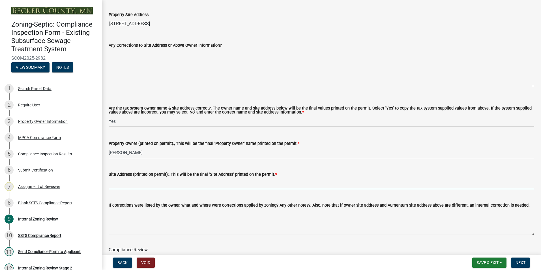
paste input "[STREET_ADDRESS]"
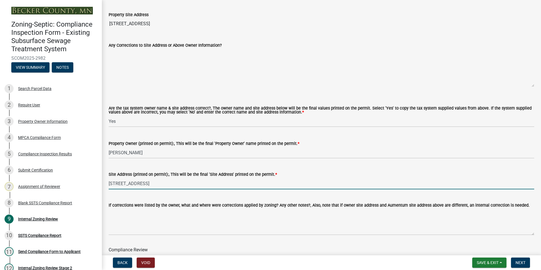
click at [149, 184] on input "[STREET_ADDRESS]" at bounding box center [322, 184] width 426 height 12
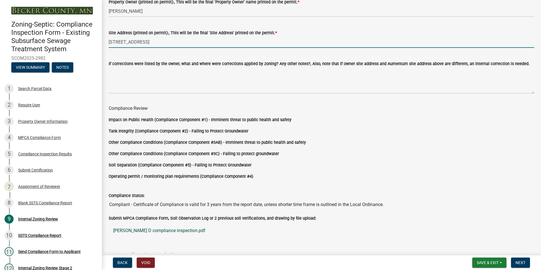
scroll to position [471, 0]
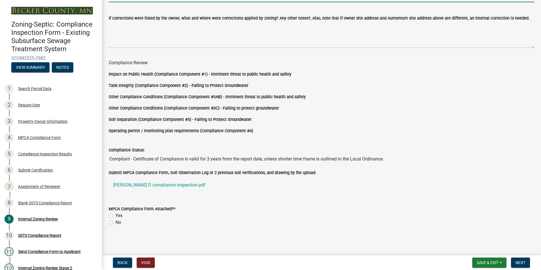
type input "[STREET_ADDRESS]"
click at [116, 215] on label "Yes" at bounding box center [119, 215] width 7 height 7
click at [116, 215] on input "Yes" at bounding box center [118, 214] width 4 height 4
radio input "true"
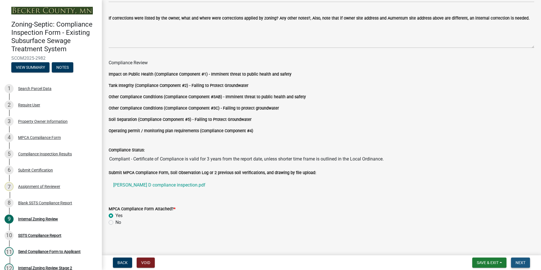
click at [518, 263] on span "Next" at bounding box center [521, 262] width 10 height 5
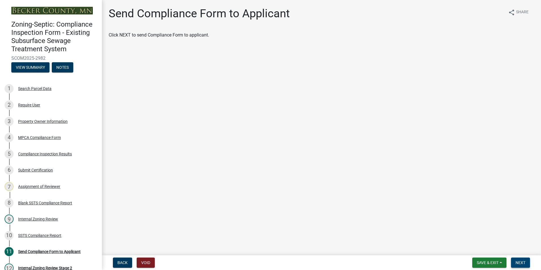
click at [517, 263] on span "Next" at bounding box center [521, 262] width 10 height 5
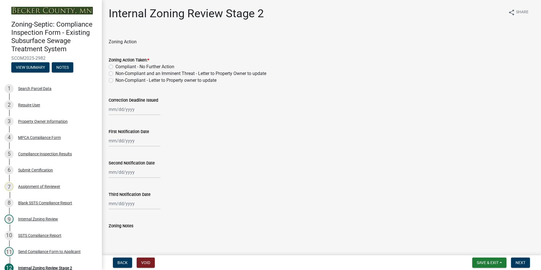
click at [116, 65] on label "Compliant - No Further Action" at bounding box center [145, 66] width 59 height 7
click at [116, 65] on input "Compliant - No Further Action" at bounding box center [118, 65] width 4 height 4
radio input "true"
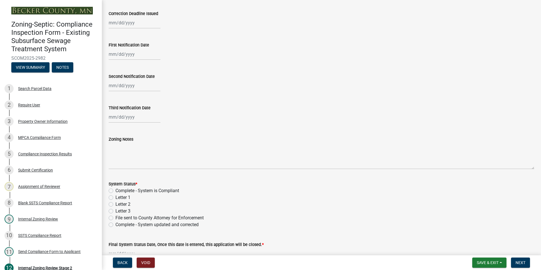
scroll to position [113, 0]
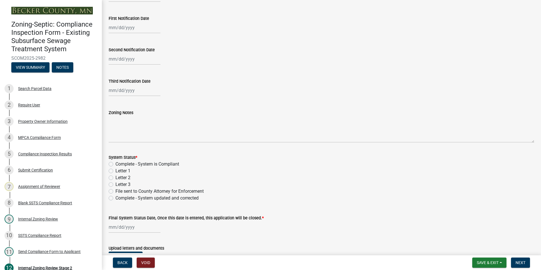
click at [116, 163] on label "Complete - System is Compliant" at bounding box center [148, 164] width 64 height 7
click at [116, 163] on input "Complete - System is Compliant" at bounding box center [118, 163] width 4 height 4
radio input "true"
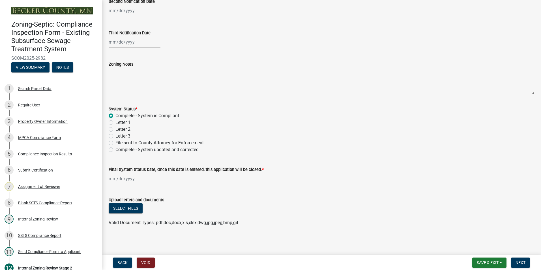
scroll to position [162, 0]
select select "8"
select select "2025"
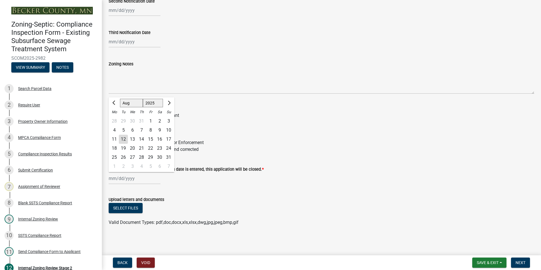
click at [116, 178] on div "[PERSON_NAME] Feb Mar Apr [PERSON_NAME][DATE] Oct Nov [DATE] 1526 1527 1528 152…" at bounding box center [135, 179] width 52 height 12
click at [123, 138] on div "12" at bounding box center [123, 139] width 9 height 9
type input "[DATE]"
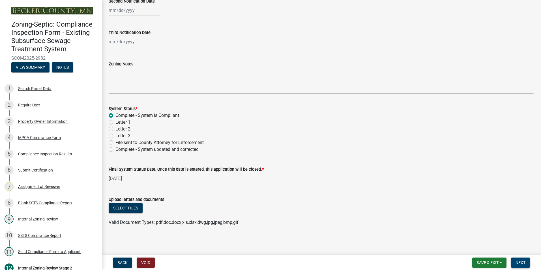
click at [525, 263] on span "Next" at bounding box center [521, 262] width 10 height 5
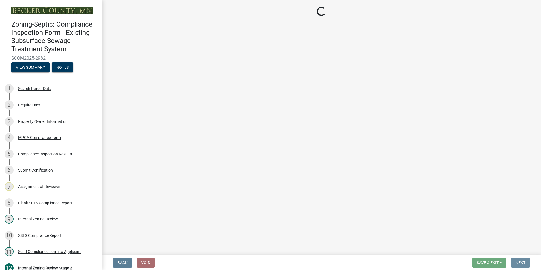
scroll to position [0, 0]
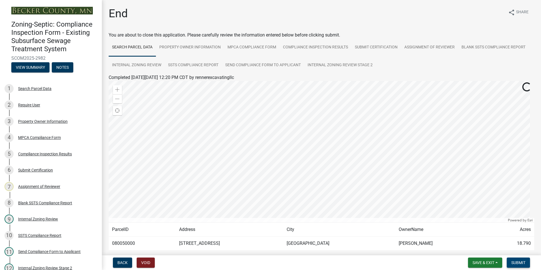
click at [520, 264] on span "Submit" at bounding box center [519, 262] width 14 height 5
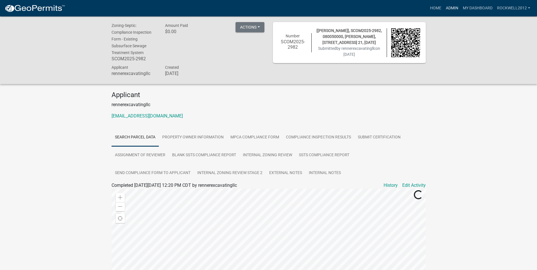
click at [453, 7] on link "Admin" at bounding box center [452, 8] width 17 height 11
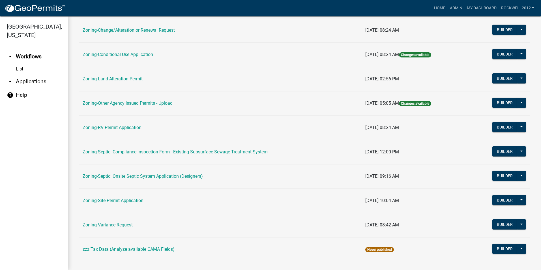
scroll to position [160, 0]
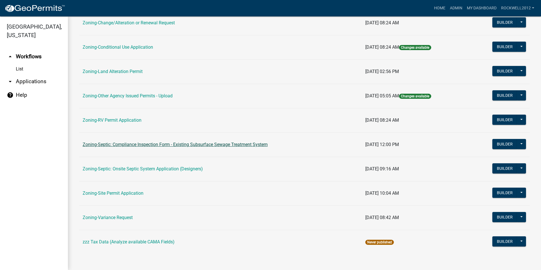
click at [178, 144] on link "Zoning-Septic: Compliance Inspection Form - Existing Subsurface Sewage Treatmen…" at bounding box center [175, 144] width 185 height 5
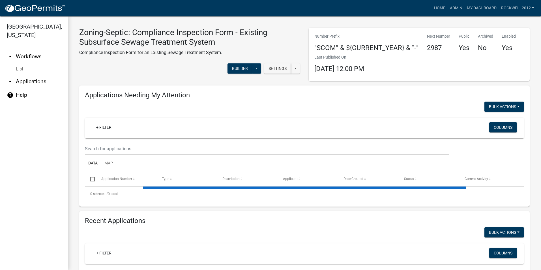
select select "2: 50"
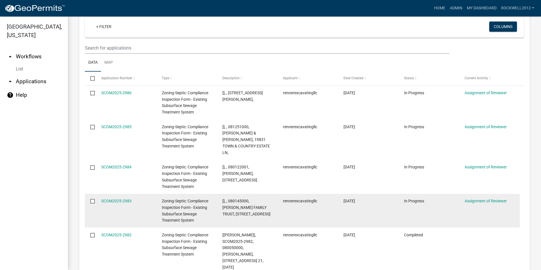
scroll to position [636, 0]
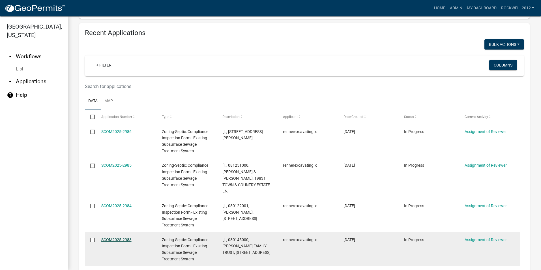
click at [113, 238] on link "SCOM2025-2983" at bounding box center [116, 240] width 30 height 5
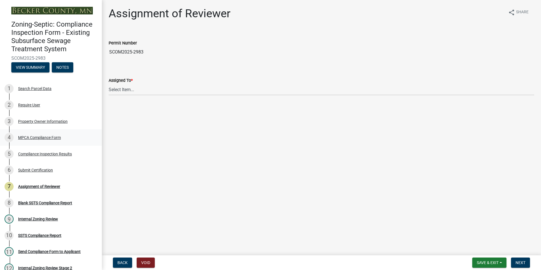
click at [37, 138] on div "MPCA Compliance Form" at bounding box center [39, 138] width 43 height 4
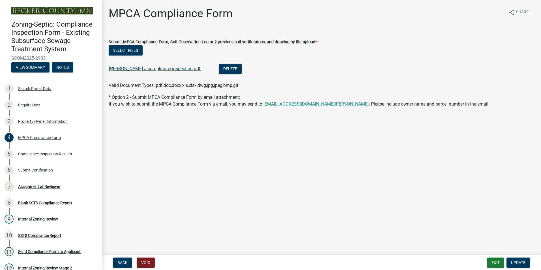
click at [144, 67] on link "[PERSON_NAME] J compliance inspection.pdf" at bounding box center [155, 68] width 92 height 5
click at [43, 183] on div "7 Assignment of Reviewer" at bounding box center [49, 186] width 88 height 9
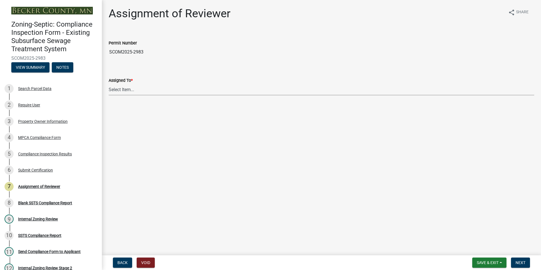
click at [119, 89] on select "Select Item... [PERSON_NAME] [PERSON_NAME] [PERSON_NAME] [PERSON_NAME] [PERSON_…" at bounding box center [322, 90] width 426 height 12
click at [109, 84] on select "Select Item... [PERSON_NAME] [PERSON_NAME] [PERSON_NAME] [PERSON_NAME] [PERSON_…" at bounding box center [322, 90] width 426 height 12
select select "0016247d-12af-40d0-8103-934796a3d230"
click at [520, 263] on span "Next" at bounding box center [521, 262] width 10 height 5
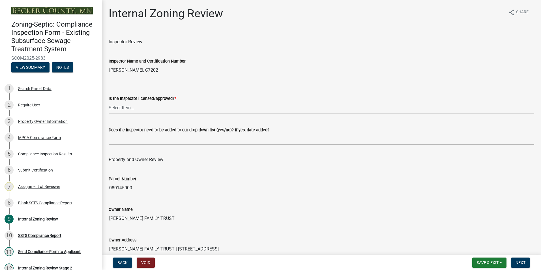
click at [120, 105] on select "Select Item... Yes No" at bounding box center [322, 108] width 426 height 12
click at [109, 102] on select "Select Item... Yes No" at bounding box center [322, 108] width 426 height 12
select select "7beb9ca5-c3cb-47d4-a805-1554d3173259"
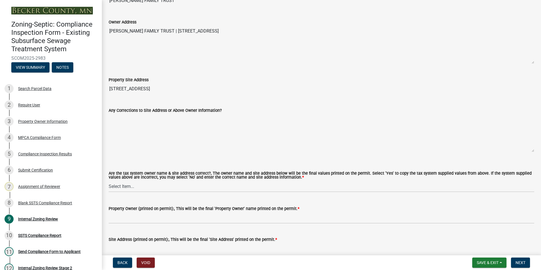
scroll to position [226, 0]
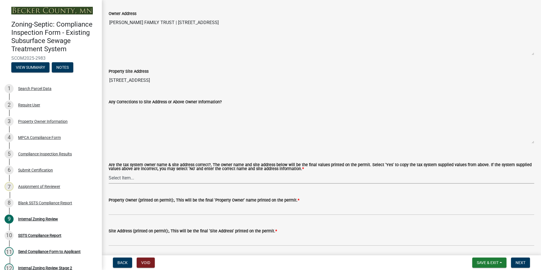
click at [125, 175] on select "Select Item... Yes No" at bounding box center [322, 178] width 426 height 12
click at [109, 172] on select "Select Item... Yes No" at bounding box center [322, 178] width 426 height 12
select select "f9f37200-9fc8-4e5e-9e7f-111cc9077d94"
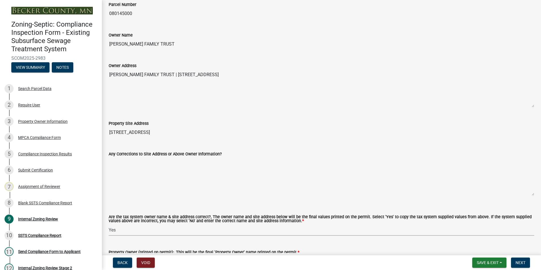
scroll to position [113, 0]
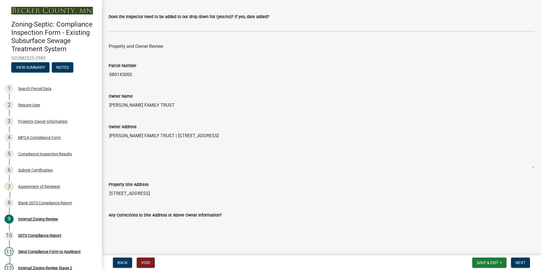
drag, startPoint x: 164, startPoint y: 105, endPoint x: 110, endPoint y: 104, distance: 54.4
click at [110, 104] on input "[PERSON_NAME] FAMILY TRUST" at bounding box center [322, 105] width 426 height 11
drag, startPoint x: 110, startPoint y: 104, endPoint x: 129, endPoint y: 105, distance: 19.6
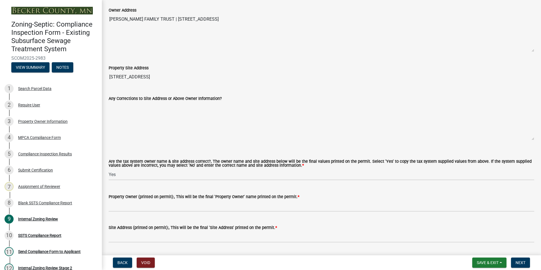
scroll to position [255, 0]
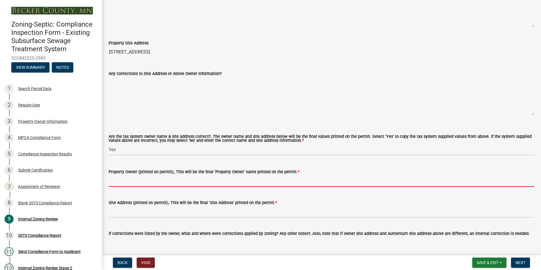
paste input "[PERSON_NAME] FAMILY TRUST"
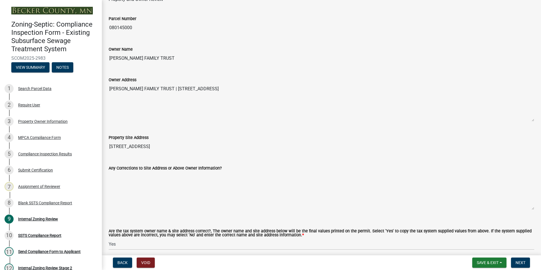
scroll to position [142, 0]
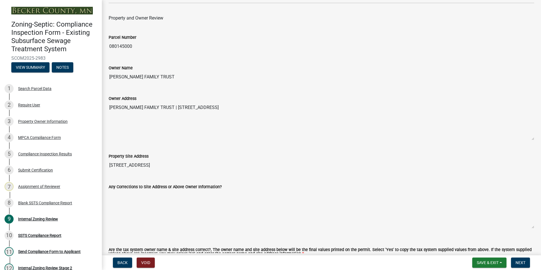
type input "[PERSON_NAME] FAMILY TRUST"
drag, startPoint x: 281, startPoint y: 106, endPoint x: 160, endPoint y: 105, distance: 121.2
click at [160, 105] on textarea "[PERSON_NAME] FAMILY TRUST | [STREET_ADDRESS]" at bounding box center [322, 121] width 426 height 39
drag, startPoint x: 160, startPoint y: 105, endPoint x: 176, endPoint y: 108, distance: 16.1
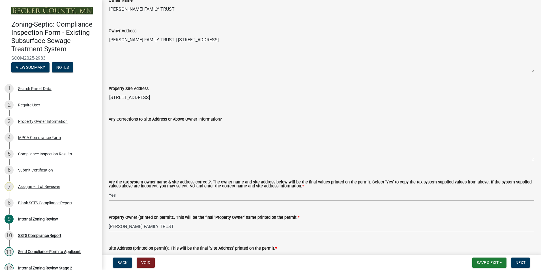
scroll to position [283, 0]
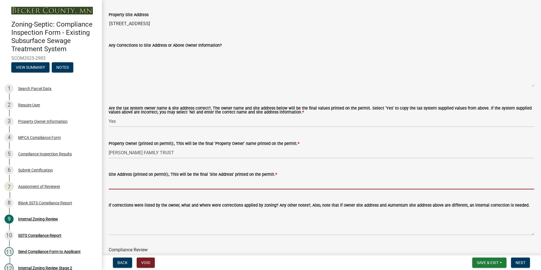
paste input "[STREET_ADDRESS]"
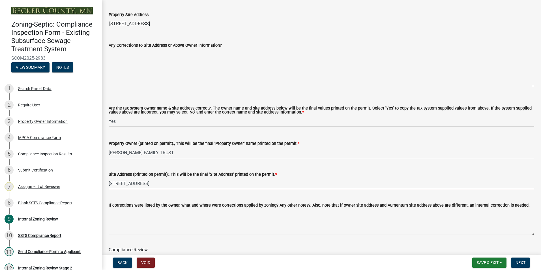
click at [167, 183] on input "[STREET_ADDRESS]" at bounding box center [322, 184] width 426 height 12
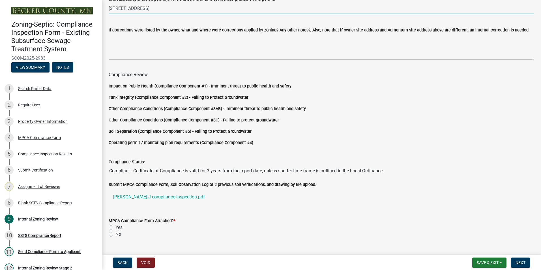
scroll to position [471, 0]
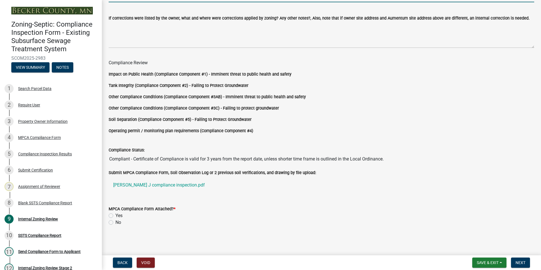
type input "[STREET_ADDRESS]"
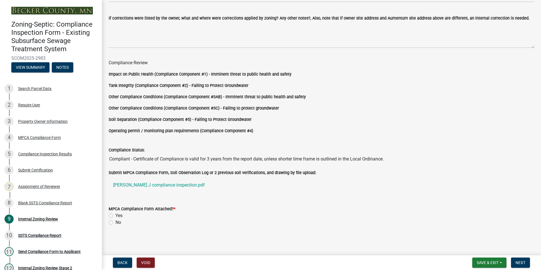
click at [116, 215] on label "Yes" at bounding box center [119, 215] width 7 height 7
click at [116, 215] on input "Yes" at bounding box center [118, 214] width 4 height 4
radio input "true"
click at [516, 263] on span "Next" at bounding box center [521, 262] width 10 height 5
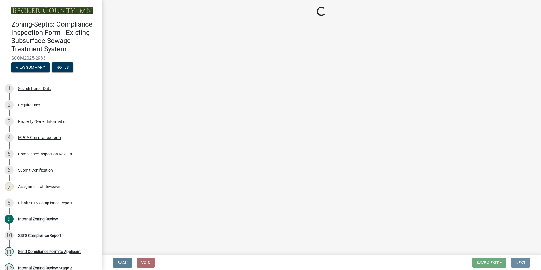
scroll to position [0, 0]
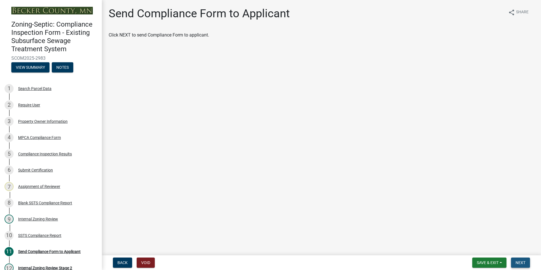
click at [514, 263] on button "Next" at bounding box center [520, 263] width 19 height 10
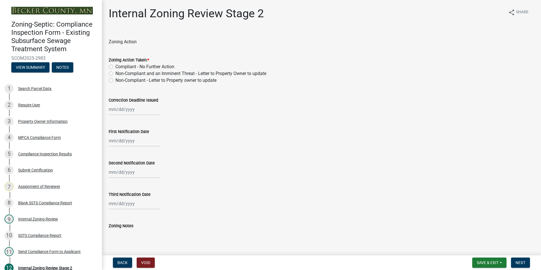
click at [116, 66] on label "Compliant - No Further Action" at bounding box center [145, 66] width 59 height 7
click at [116, 66] on input "Compliant - No Further Action" at bounding box center [118, 65] width 4 height 4
radio input "true"
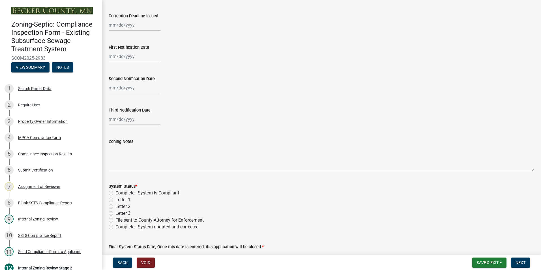
scroll to position [85, 0]
click at [116, 191] on label "Complete - System is Compliant" at bounding box center [148, 192] width 64 height 7
click at [116, 191] on input "Complete - System is Compliant" at bounding box center [118, 191] width 4 height 4
radio input "true"
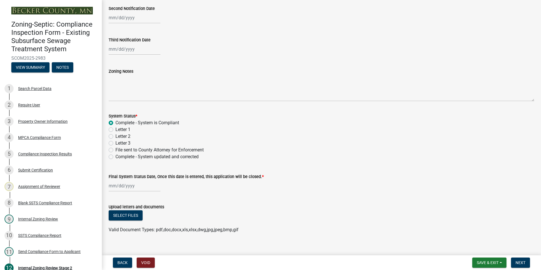
scroll to position [162, 0]
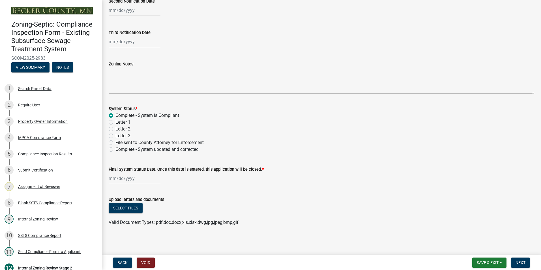
click at [140, 180] on div at bounding box center [135, 179] width 52 height 12
select select "8"
select select "2025"
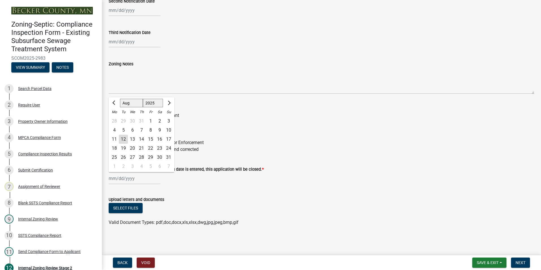
click at [123, 140] on div "12" at bounding box center [123, 139] width 9 height 9
type input "[DATE]"
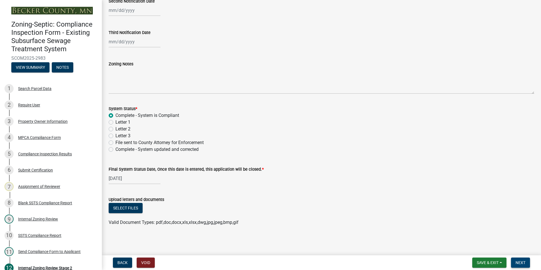
click at [519, 262] on span "Next" at bounding box center [521, 262] width 10 height 5
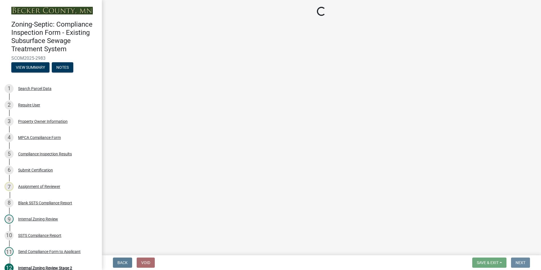
scroll to position [0, 0]
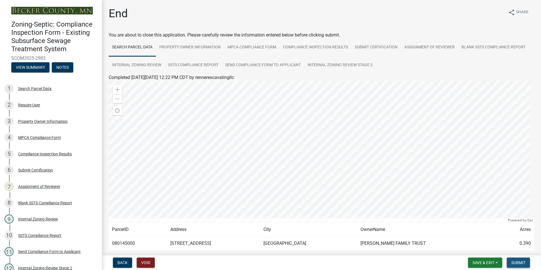
click at [516, 262] on span "Submit" at bounding box center [519, 262] width 14 height 5
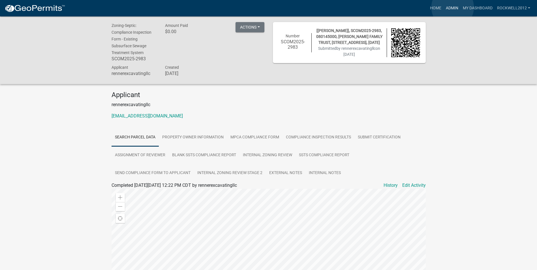
click at [453, 7] on link "Admin" at bounding box center [452, 8] width 17 height 11
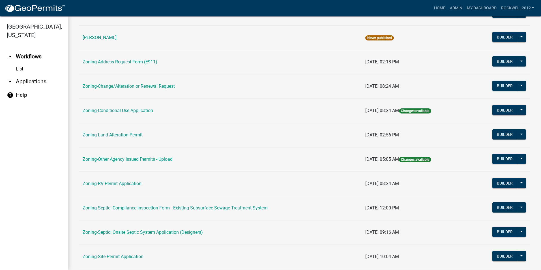
scroll to position [113, 0]
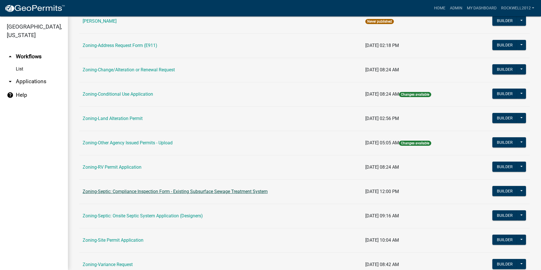
click at [198, 189] on link "Zoning-Septic: Compliance Inspection Form - Existing Subsurface Sewage Treatmen…" at bounding box center [175, 191] width 185 height 5
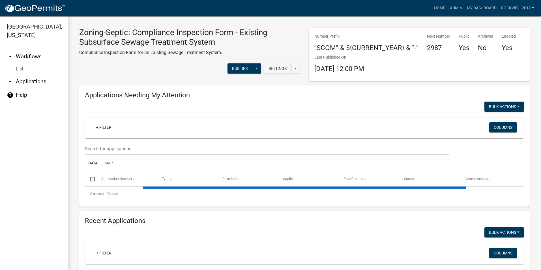
select select "2: 50"
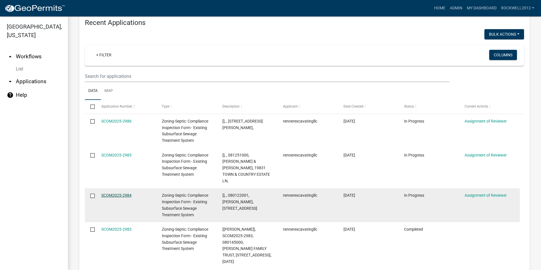
scroll to position [615, 0]
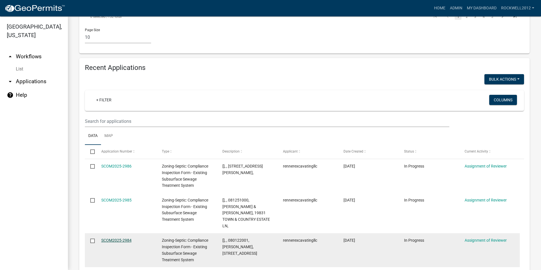
click at [114, 238] on link "SCOM2025-2984" at bounding box center [116, 240] width 30 height 5
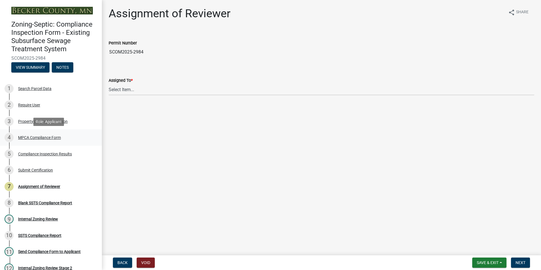
click at [37, 135] on div "4 MPCA Compliance Form" at bounding box center [49, 137] width 88 height 9
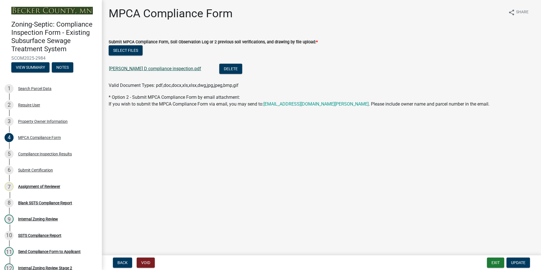
click at [131, 68] on link "[PERSON_NAME] D compliance inspection.pdf" at bounding box center [155, 68] width 92 height 5
click at [45, 185] on div "Assignment of Reviewer" at bounding box center [39, 187] width 42 height 4
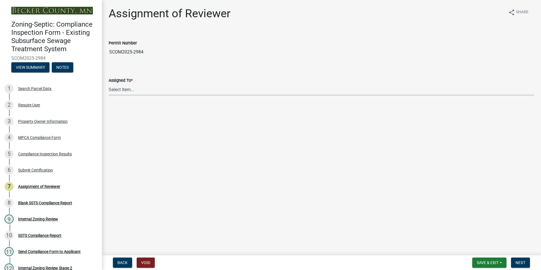
click at [118, 87] on select "Select Item... [PERSON_NAME] [PERSON_NAME] [PERSON_NAME] [PERSON_NAME] [PERSON_…" at bounding box center [322, 90] width 426 height 12
click at [109, 84] on select "Select Item... [PERSON_NAME] [PERSON_NAME] [PERSON_NAME] [PERSON_NAME] [PERSON_…" at bounding box center [322, 90] width 426 height 12
select select "0016247d-12af-40d0-8103-934796a3d230"
click at [525, 260] on button "Next" at bounding box center [520, 263] width 19 height 10
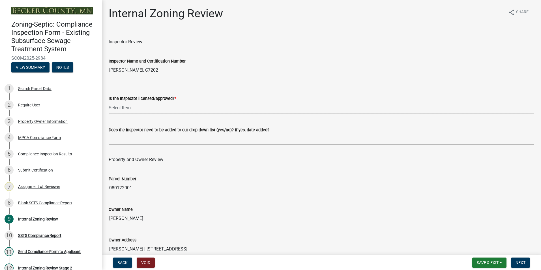
click at [122, 109] on select "Select Item... Yes No" at bounding box center [322, 108] width 426 height 12
click at [109, 102] on select "Select Item... Yes No" at bounding box center [322, 108] width 426 height 12
select select "7beb9ca5-c3cb-47d4-a805-1554d3173259"
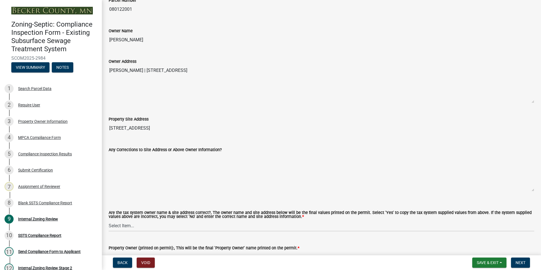
scroll to position [198, 0]
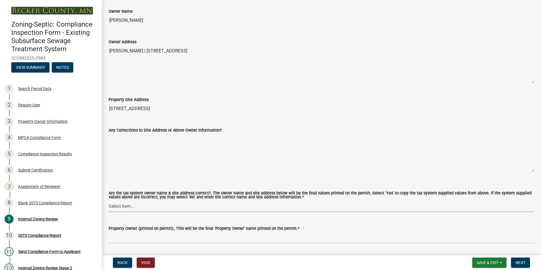
click at [124, 206] on select "Select Item... Yes No" at bounding box center [322, 206] width 426 height 12
click at [109, 201] on select "Select Item... Yes No" at bounding box center [322, 206] width 426 height 12
select select "f9f37200-9fc8-4e5e-9e7f-111cc9077d94"
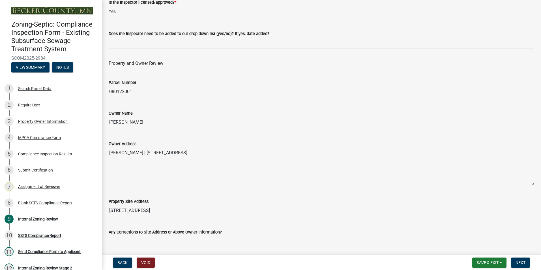
scroll to position [85, 0]
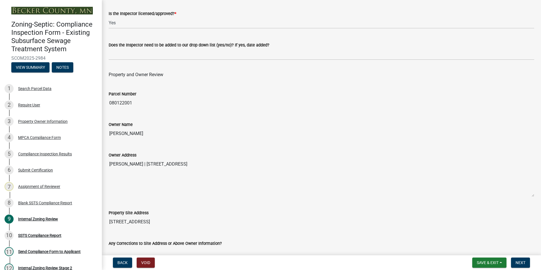
drag, startPoint x: 154, startPoint y: 133, endPoint x: 108, endPoint y: 129, distance: 45.7
click at [108, 129] on div "Owner Name [PERSON_NAME]" at bounding box center [321, 126] width 434 height 26
drag, startPoint x: 108, startPoint y: 129, endPoint x: 123, endPoint y: 132, distance: 14.7
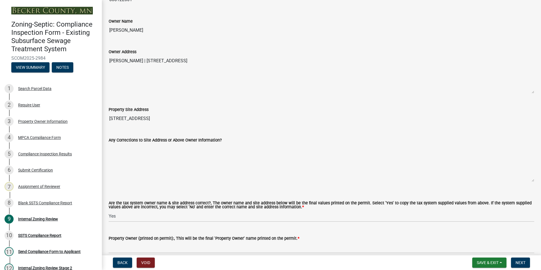
scroll to position [226, 0]
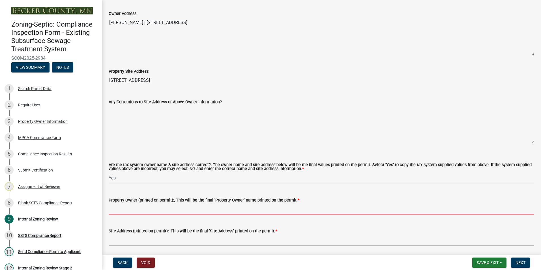
paste input "[PERSON_NAME]"
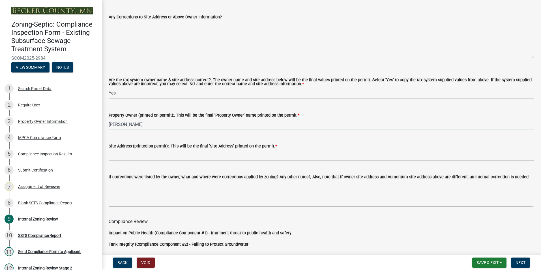
scroll to position [170, 0]
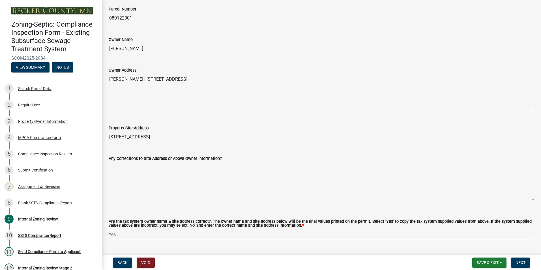
type input "[PERSON_NAME]"
drag, startPoint x: 160, startPoint y: 138, endPoint x: 96, endPoint y: 134, distance: 64.3
click at [96, 134] on div "Zoning-Septic: Compliance Inspection Form - Existing Subsurface Sewage Treatmen…" at bounding box center [270, 135] width 541 height 270
drag, startPoint x: 96, startPoint y: 134, endPoint x: 138, endPoint y: 134, distance: 41.9
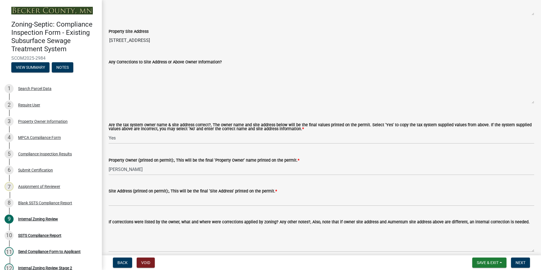
scroll to position [283, 0]
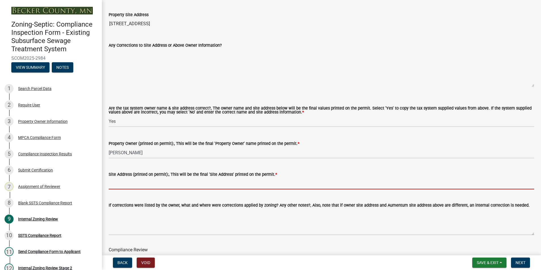
paste input "[STREET_ADDRESS]"
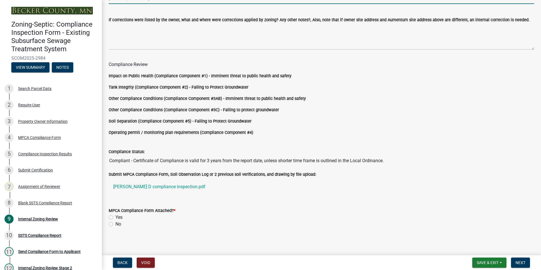
scroll to position [471, 0]
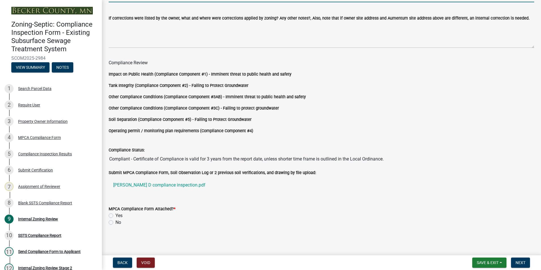
type input "[STREET_ADDRESS]"
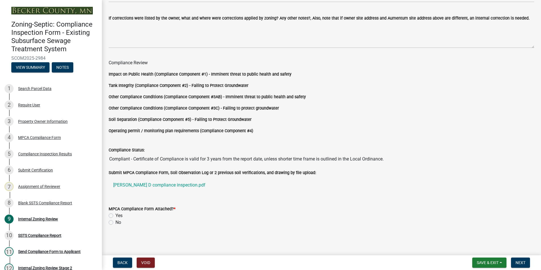
click at [116, 216] on label "Yes" at bounding box center [119, 215] width 7 height 7
click at [116, 216] on input "Yes" at bounding box center [118, 214] width 4 height 4
radio input "true"
click at [521, 264] on span "Next" at bounding box center [521, 262] width 10 height 5
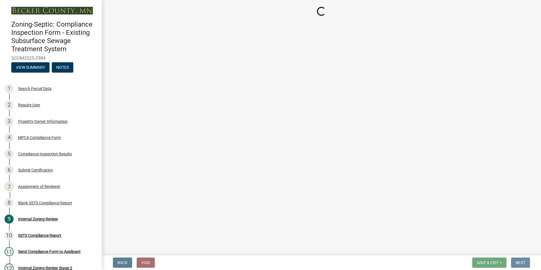
scroll to position [0, 0]
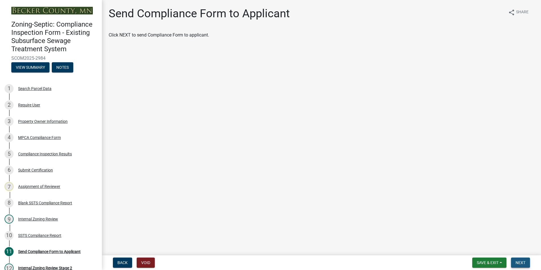
click at [514, 263] on button "Next" at bounding box center [520, 263] width 19 height 10
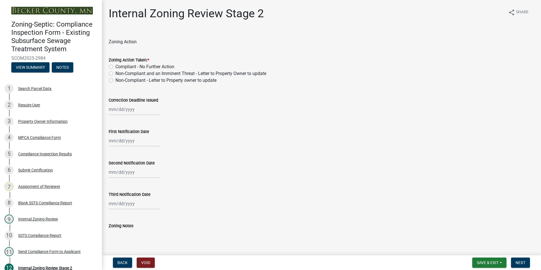
click at [116, 67] on label "Compliant - No Further Action" at bounding box center [145, 66] width 59 height 7
click at [116, 67] on input "Compliant - No Further Action" at bounding box center [118, 65] width 4 height 4
radio input "true"
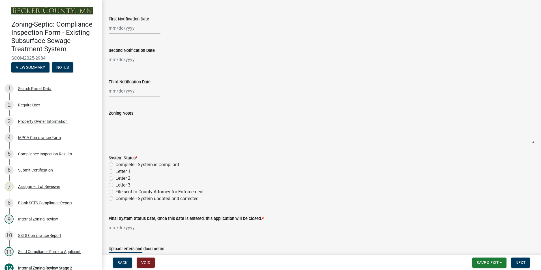
scroll to position [113, 0]
click at [116, 164] on label "Complete - System is Compliant" at bounding box center [148, 164] width 64 height 7
click at [116, 164] on input "Complete - System is Compliant" at bounding box center [118, 163] width 4 height 4
radio input "true"
select select "8"
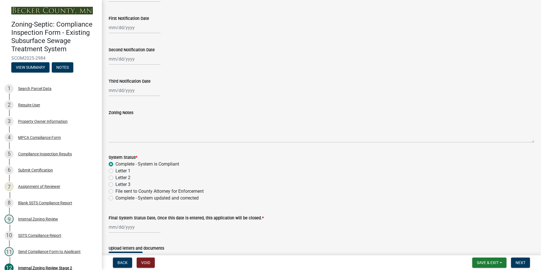
select select "2025"
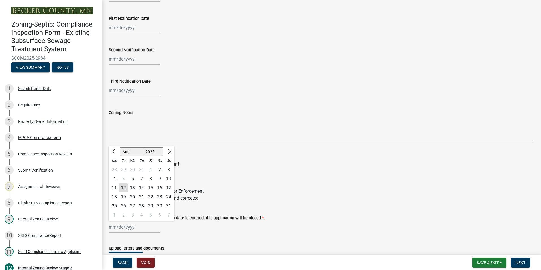
click at [131, 225] on div "[PERSON_NAME] Feb Mar Apr [PERSON_NAME][DATE] Oct Nov [DATE] 1526 1527 1528 152…" at bounding box center [135, 227] width 52 height 12
click at [123, 187] on div "12" at bounding box center [123, 187] width 9 height 9
type input "[DATE]"
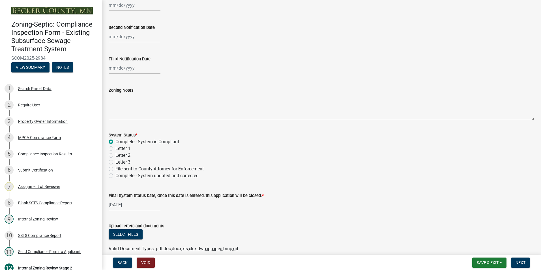
scroll to position [162, 0]
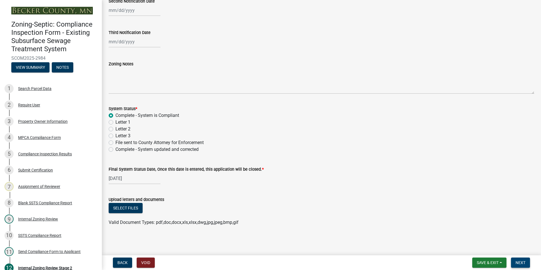
click at [520, 264] on span "Next" at bounding box center [521, 262] width 10 height 5
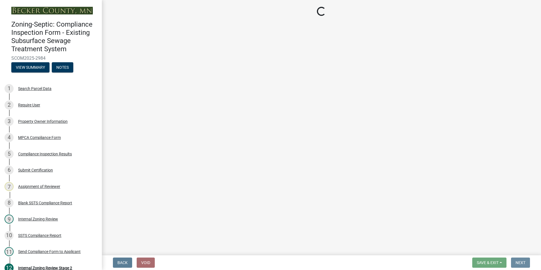
scroll to position [0, 0]
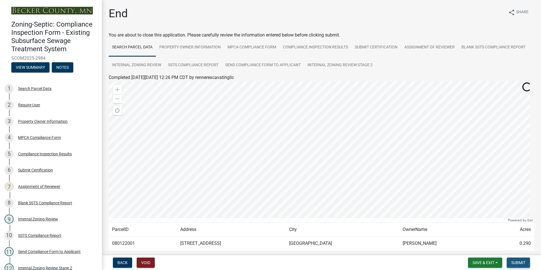
click at [516, 263] on span "Submit" at bounding box center [519, 262] width 14 height 5
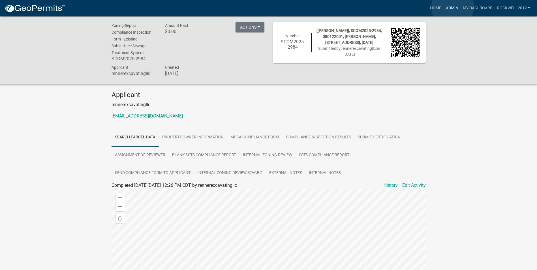
click at [453, 7] on link "Admin" at bounding box center [452, 8] width 17 height 11
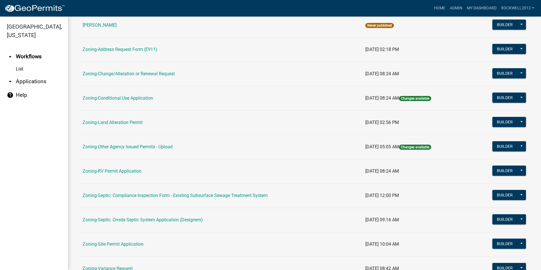
scroll to position [113, 0]
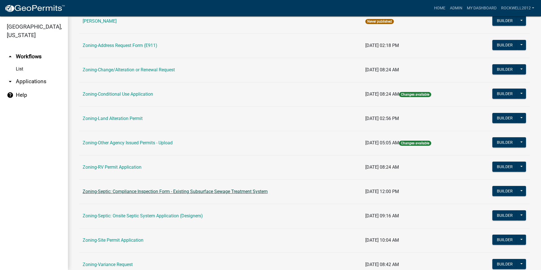
click at [186, 193] on link "Zoning-Septic: Compliance Inspection Form - Existing Subsurface Sewage Treatmen…" at bounding box center [175, 191] width 185 height 5
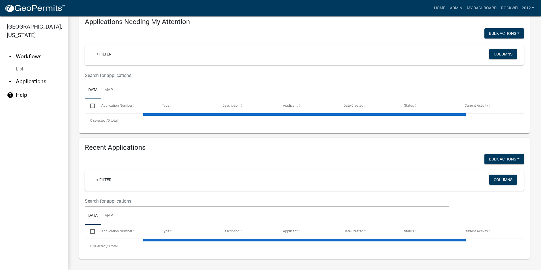
select select "2: 50"
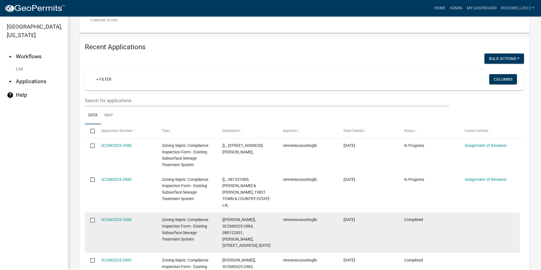
scroll to position [187, 0]
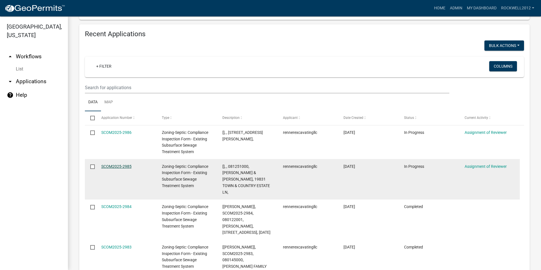
click at [111, 165] on link "SCOM2025-2985" at bounding box center [116, 166] width 30 height 5
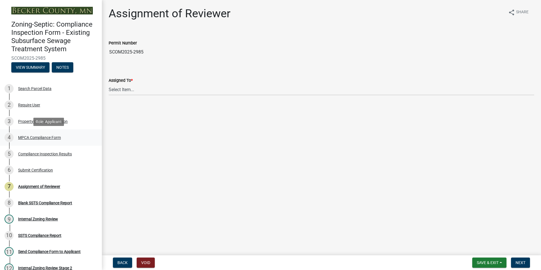
click at [36, 134] on div "4 MPCA Compliance Form" at bounding box center [49, 137] width 88 height 9
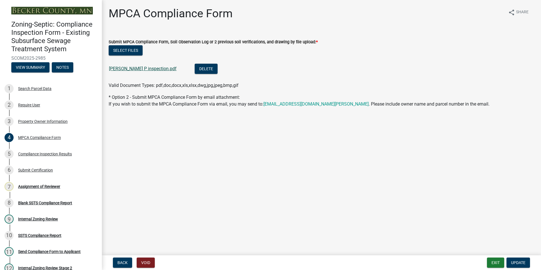
click at [131, 69] on link "[PERSON_NAME] P inspection.pdf" at bounding box center [143, 68] width 68 height 5
click at [48, 185] on div "Assignment of Reviewer" at bounding box center [39, 187] width 42 height 4
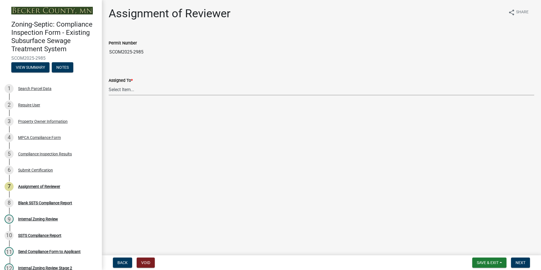
click at [120, 89] on select "Select Item... [PERSON_NAME] [PERSON_NAME] [PERSON_NAME] [PERSON_NAME] [PERSON_…" at bounding box center [322, 90] width 426 height 12
click at [109, 84] on select "Select Item... [PERSON_NAME] [PERSON_NAME] [PERSON_NAME] [PERSON_NAME] [PERSON_…" at bounding box center [322, 90] width 426 height 12
select select "0016247d-12af-40d0-8103-934796a3d230"
drag, startPoint x: 520, startPoint y: 260, endPoint x: 514, endPoint y: 259, distance: 6.0
click at [520, 260] on button "Next" at bounding box center [520, 263] width 19 height 10
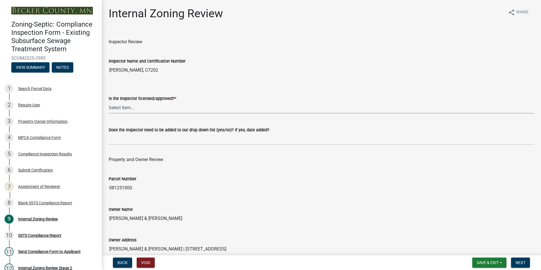
click at [129, 107] on select "Select Item... Yes No" at bounding box center [322, 108] width 426 height 12
click at [109, 102] on select "Select Item... Yes No" at bounding box center [322, 108] width 426 height 12
select select "7beb9ca5-c3cb-47d4-a805-1554d3173259"
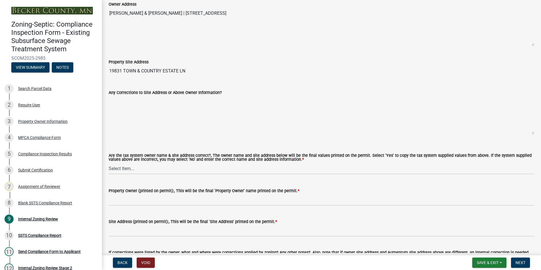
scroll to position [255, 0]
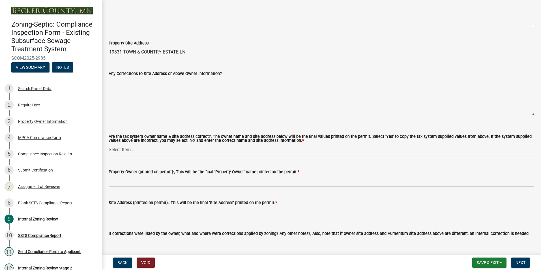
click at [121, 148] on select "Select Item... Yes No" at bounding box center [322, 150] width 426 height 12
click at [109, 144] on select "Select Item... Yes No" at bounding box center [322, 150] width 426 height 12
select select "f9f37200-9fc8-4e5e-9e7f-111cc9077d94"
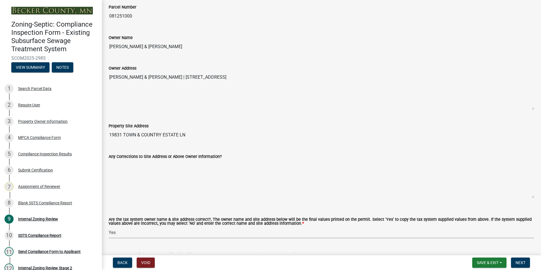
scroll to position [170, 0]
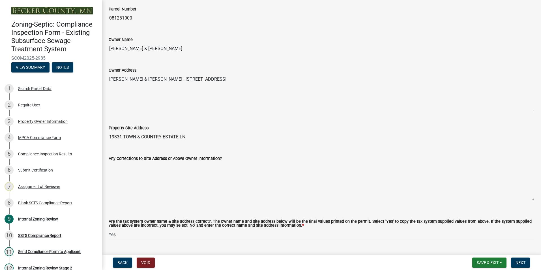
drag, startPoint x: 174, startPoint y: 49, endPoint x: 106, endPoint y: 44, distance: 67.3
click at [106, 44] on div "Owner Name [PERSON_NAME] & [PERSON_NAME]" at bounding box center [321, 41] width 434 height 26
drag, startPoint x: 106, startPoint y: 44, endPoint x: 131, endPoint y: 48, distance: 25.2
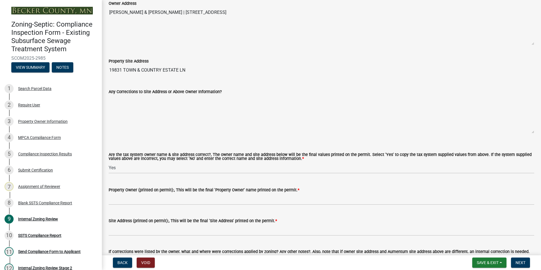
scroll to position [311, 0]
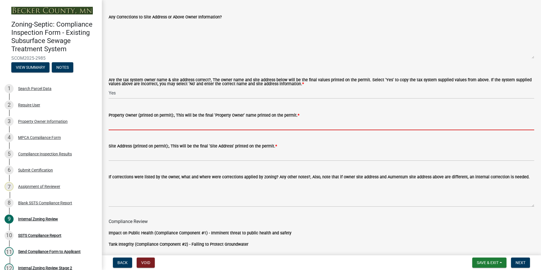
paste input "[PERSON_NAME] & [PERSON_NAME]"
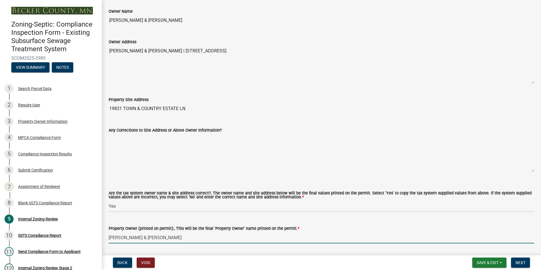
scroll to position [170, 0]
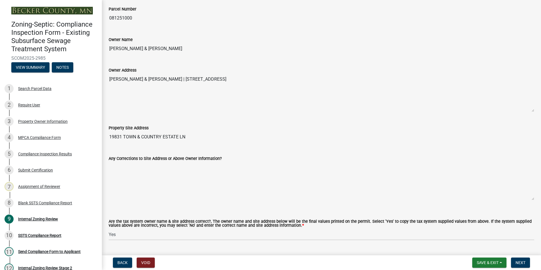
type input "[PERSON_NAME] & [PERSON_NAME]"
drag, startPoint x: 316, startPoint y: 79, endPoint x: 174, endPoint y: 73, distance: 142.5
click at [174, 73] on div "Owner Address [PERSON_NAME] & [PERSON_NAME] | [STREET_ADDRESS]" at bounding box center [322, 85] width 426 height 53
drag, startPoint x: 174, startPoint y: 73, endPoint x: 191, endPoint y: 77, distance: 17.7
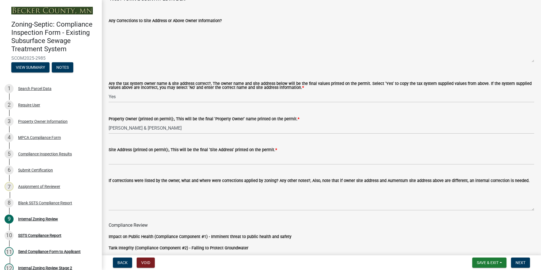
scroll to position [368, 0]
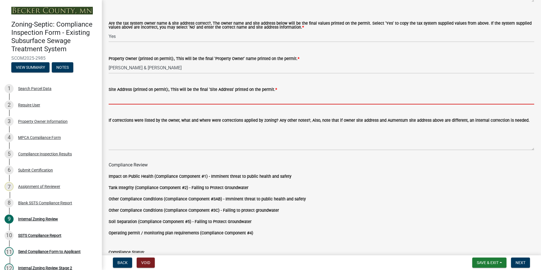
paste input "19831 TOWN AND COUNTRY ESTATE LN | [GEOGRAPHIC_DATA]"
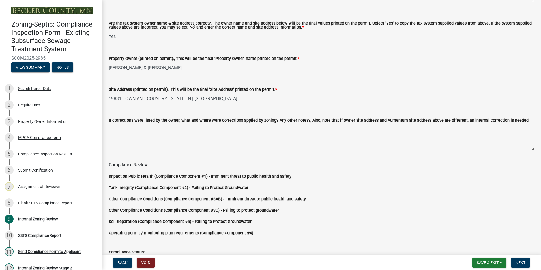
click at [195, 99] on input "19831 TOWN AND COUNTRY ESTATE LN | [GEOGRAPHIC_DATA]" at bounding box center [322, 99] width 426 height 12
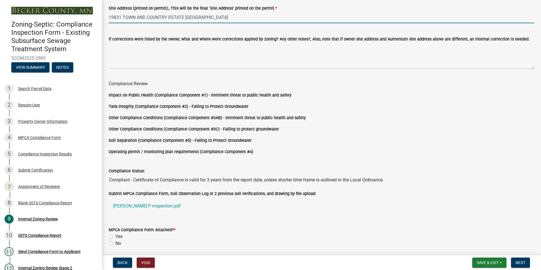
scroll to position [471, 0]
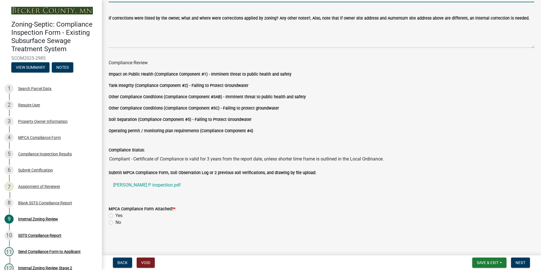
type input "19831 TOWN AND COUNTRY ESTATE [GEOGRAPHIC_DATA]"
click at [116, 215] on label "Yes" at bounding box center [119, 215] width 7 height 7
click at [116, 215] on input "Yes" at bounding box center [118, 214] width 4 height 4
radio input "true"
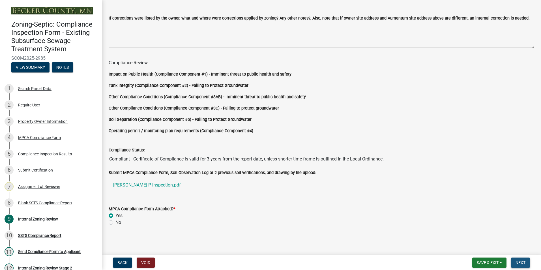
click at [523, 262] on span "Next" at bounding box center [521, 262] width 10 height 5
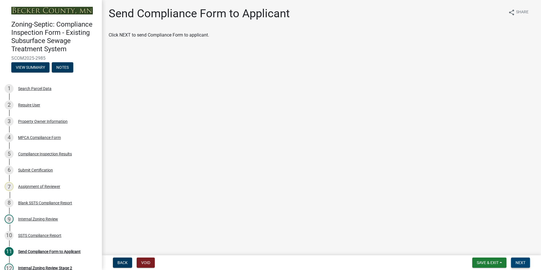
click at [524, 263] on span "Next" at bounding box center [521, 262] width 10 height 5
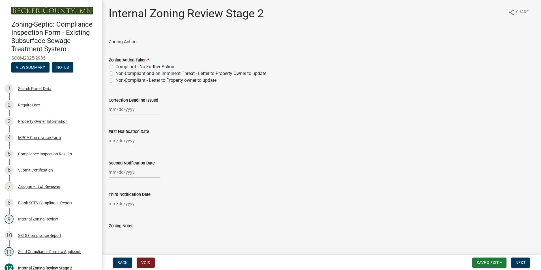
click at [116, 66] on label "Compliant - No Further Action" at bounding box center [145, 66] width 59 height 7
click at [116, 66] on input "Compliant - No Further Action" at bounding box center [118, 65] width 4 height 4
radio input "true"
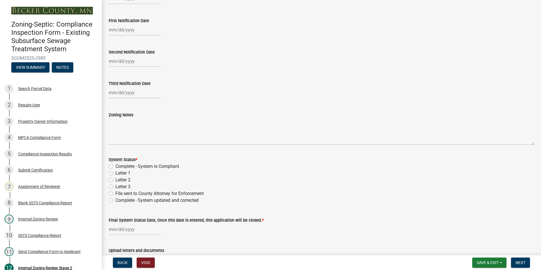
scroll to position [113, 0]
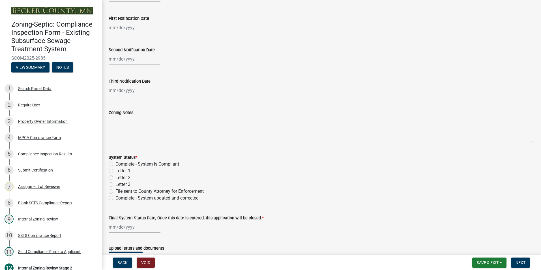
click at [116, 164] on label "Complete - System is Compliant" at bounding box center [148, 164] width 64 height 7
click at [116, 164] on input "Complete - System is Compliant" at bounding box center [118, 163] width 4 height 4
radio input "true"
click at [128, 227] on div at bounding box center [135, 227] width 52 height 12
select select "8"
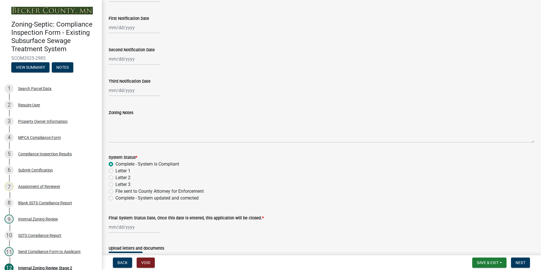
select select "2025"
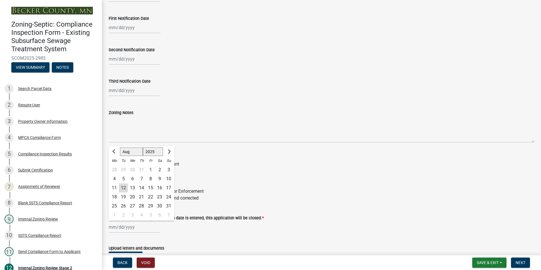
click at [124, 186] on div "12" at bounding box center [123, 187] width 9 height 9
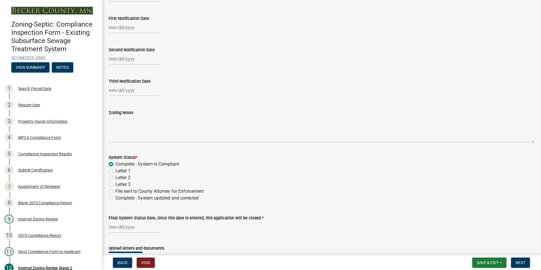
type input "[DATE]"
click at [524, 259] on button "Next" at bounding box center [520, 263] width 19 height 10
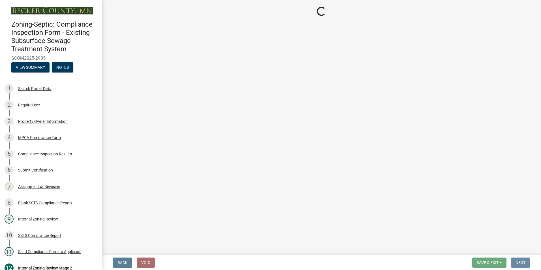
scroll to position [0, 0]
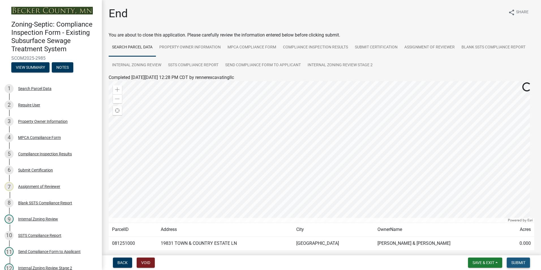
click at [511, 261] on button "Submit" at bounding box center [518, 263] width 23 height 10
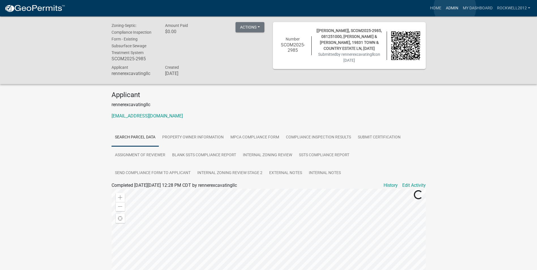
click at [455, 8] on link "Admin" at bounding box center [452, 8] width 17 height 11
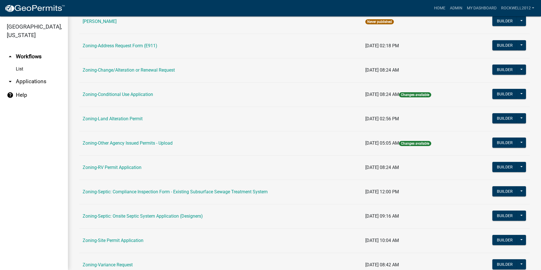
scroll to position [113, 0]
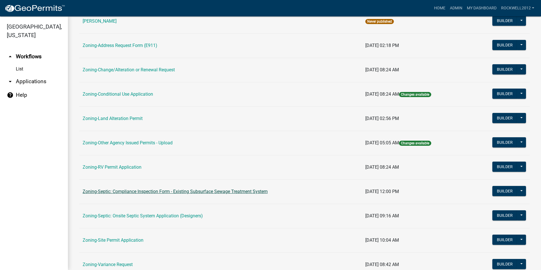
click at [213, 189] on link "Zoning-Septic: Compliance Inspection Form - Existing Subsurface Sewage Treatmen…" at bounding box center [175, 191] width 185 height 5
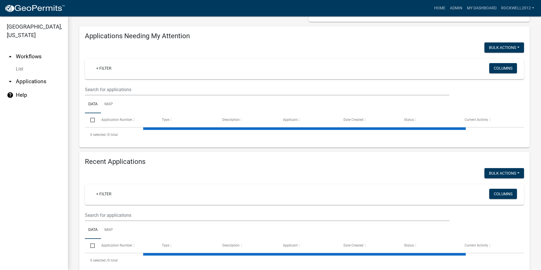
select select "2: 50"
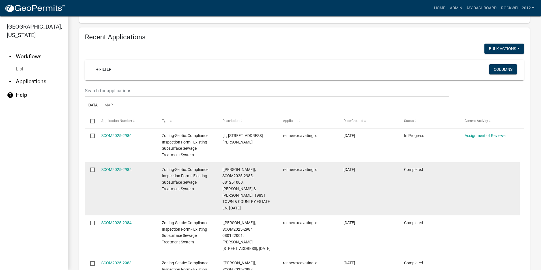
scroll to position [187, 0]
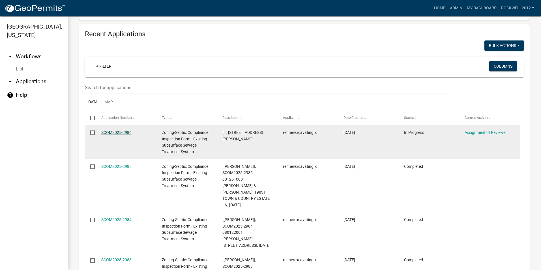
click at [113, 131] on link "SCOM2025-2986" at bounding box center [116, 132] width 30 height 5
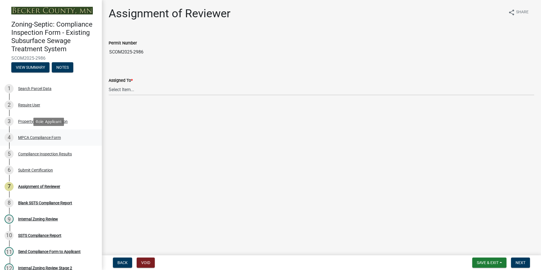
click at [42, 137] on div "MPCA Compliance Form" at bounding box center [39, 138] width 43 height 4
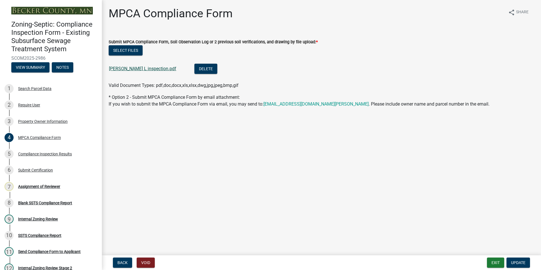
click at [129, 71] on link "[PERSON_NAME] L inspection.pdf" at bounding box center [142, 68] width 67 height 5
click at [46, 187] on div "Assignment of Reviewer" at bounding box center [39, 187] width 42 height 4
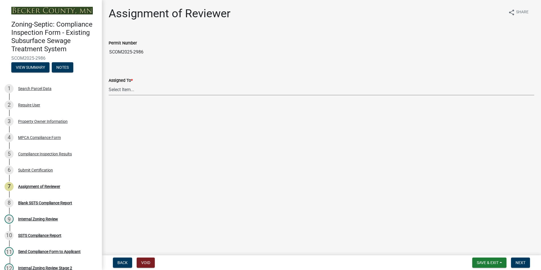
click at [128, 88] on select "Select Item... [PERSON_NAME] [PERSON_NAME] [PERSON_NAME] [PERSON_NAME] [PERSON_…" at bounding box center [322, 90] width 426 height 12
click at [109, 84] on select "Select Item... [PERSON_NAME] [PERSON_NAME] [PERSON_NAME] [PERSON_NAME] [PERSON_…" at bounding box center [322, 90] width 426 height 12
select select "0016247d-12af-40d0-8103-934796a3d230"
click at [526, 263] on button "Next" at bounding box center [520, 263] width 19 height 10
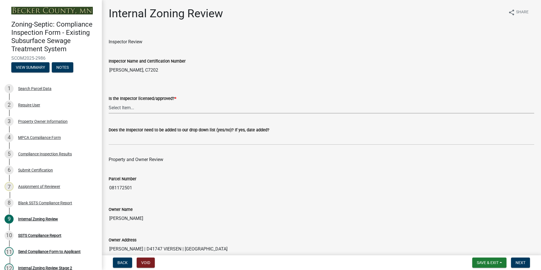
click at [122, 107] on select "Select Item... Yes No" at bounding box center [322, 108] width 426 height 12
click at [109, 102] on select "Select Item... Yes No" at bounding box center [322, 108] width 426 height 12
select select "7beb9ca5-c3cb-47d4-a805-1554d3173259"
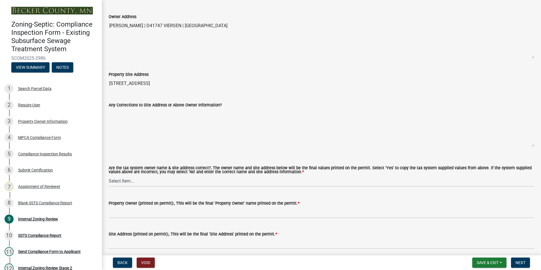
scroll to position [226, 0]
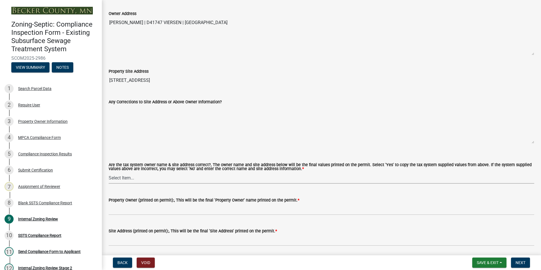
click at [117, 176] on select "Select Item... Yes No" at bounding box center [322, 178] width 426 height 12
click at [109, 172] on select "Select Item... Yes No" at bounding box center [322, 178] width 426 height 12
select select "f9f37200-9fc8-4e5e-9e7f-111cc9077d94"
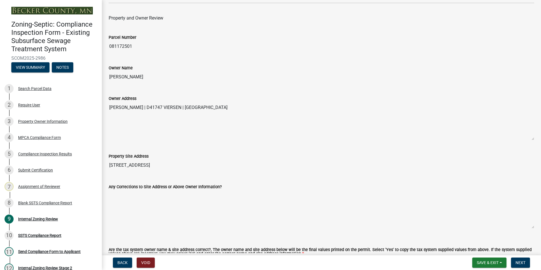
drag, startPoint x: 142, startPoint y: 76, endPoint x: 108, endPoint y: 72, distance: 33.4
click at [108, 72] on div "Owner Name [PERSON_NAME]" at bounding box center [321, 70] width 434 height 26
drag, startPoint x: 108, startPoint y: 72, endPoint x: 128, endPoint y: 79, distance: 20.4
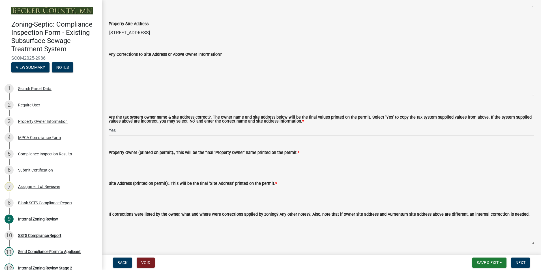
scroll to position [283, 0]
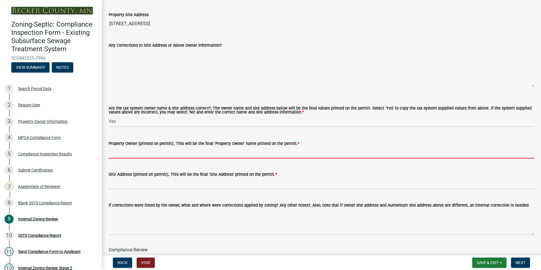
paste input "[PERSON_NAME]"
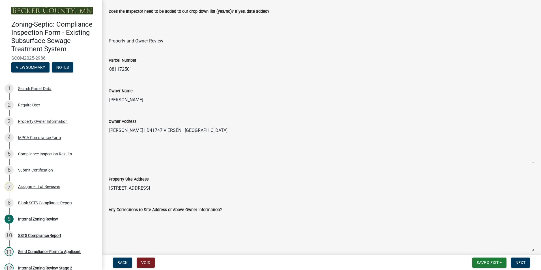
scroll to position [85, 0]
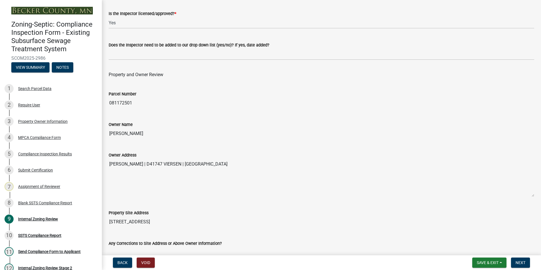
type input "[PERSON_NAME]"
drag, startPoint x: 143, startPoint y: 221, endPoint x: 110, endPoint y: 218, distance: 33.0
click at [110, 218] on input "[STREET_ADDRESS]" at bounding box center [322, 221] width 426 height 11
drag, startPoint x: 110, startPoint y: 218, endPoint x: 125, endPoint y: 220, distance: 14.9
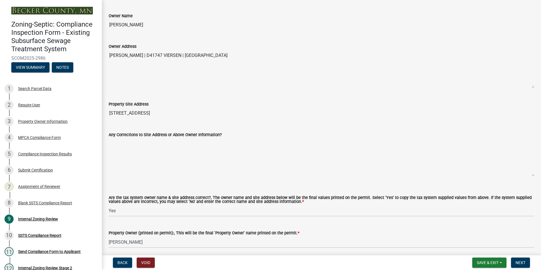
scroll to position [226, 0]
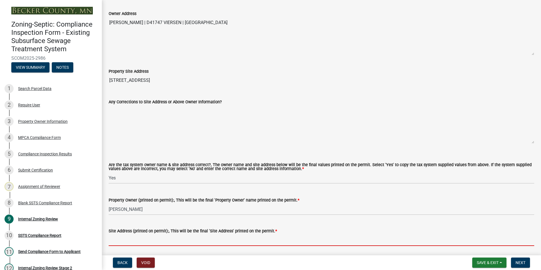
paste input "[STREET_ADDRESS]"
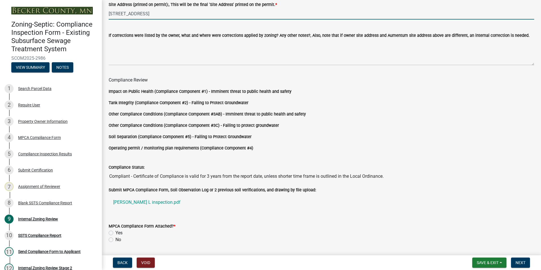
scroll to position [471, 0]
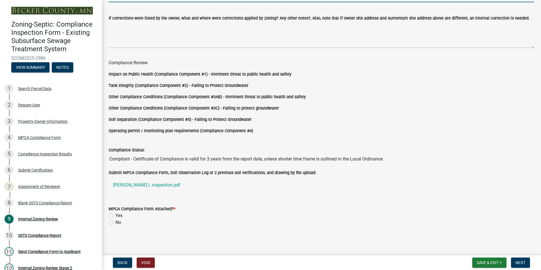
type input "[STREET_ADDRESS]"
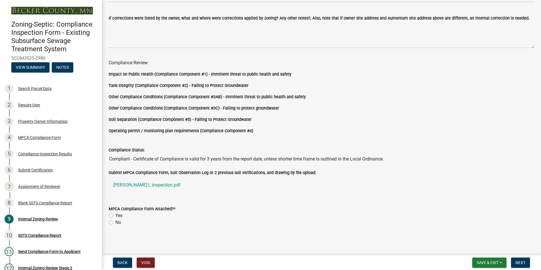
click at [116, 216] on label "Yes" at bounding box center [119, 215] width 7 height 7
click at [116, 216] on input "Yes" at bounding box center [118, 214] width 4 height 4
radio input "true"
click at [527, 262] on button "Next" at bounding box center [520, 263] width 19 height 10
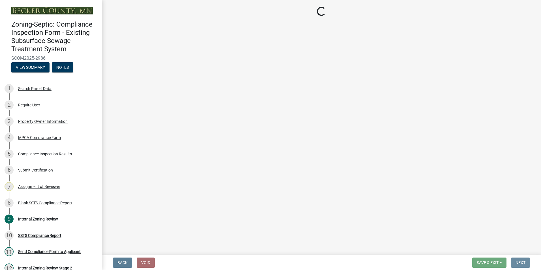
scroll to position [0, 0]
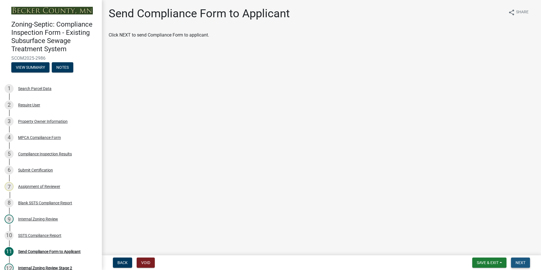
click at [522, 262] on span "Next" at bounding box center [521, 262] width 10 height 5
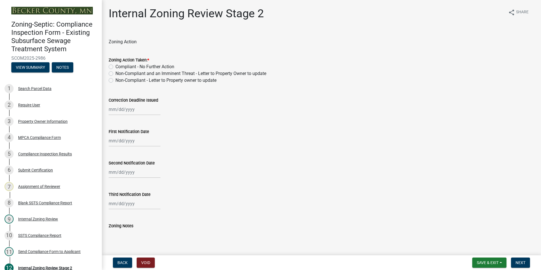
click at [116, 67] on label "Compliant - No Further Action" at bounding box center [145, 66] width 59 height 7
click at [116, 67] on input "Compliant - No Further Action" at bounding box center [118, 65] width 4 height 4
radio input "true"
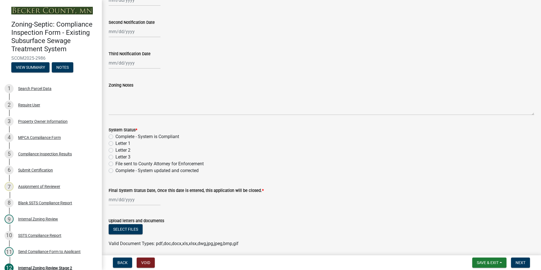
scroll to position [142, 0]
click at [116, 135] on label "Complete - System is Compliant" at bounding box center [148, 136] width 64 height 7
click at [116, 135] on input "Complete - System is Compliant" at bounding box center [118, 135] width 4 height 4
radio input "true"
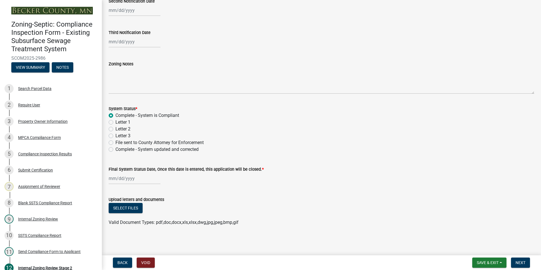
click at [113, 175] on div at bounding box center [135, 179] width 52 height 12
select select "8"
select select "2025"
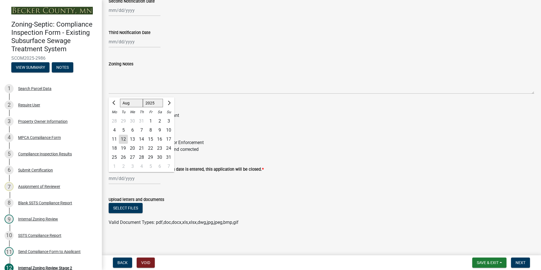
click at [123, 138] on div "12" at bounding box center [123, 139] width 9 height 9
type input "[DATE]"
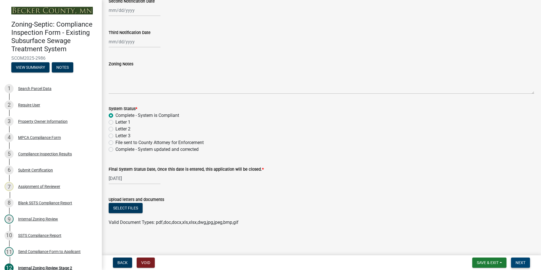
click at [516, 260] on button "Next" at bounding box center [520, 263] width 19 height 10
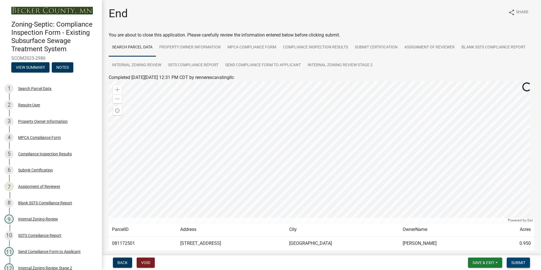
click at [520, 261] on span "Submit" at bounding box center [519, 262] width 14 height 5
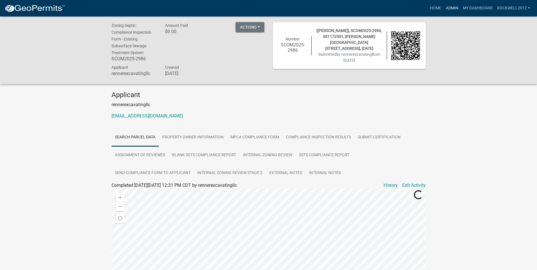
click at [451, 7] on link "Admin" at bounding box center [452, 8] width 17 height 11
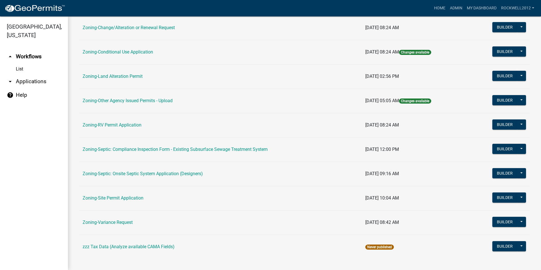
scroll to position [160, 0]
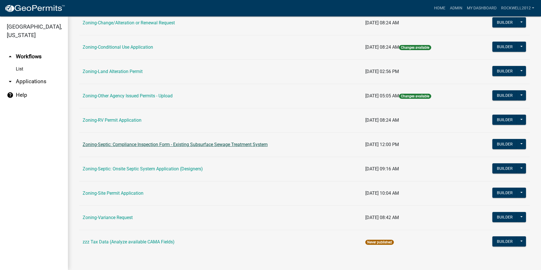
click at [206, 145] on link "Zoning-Septic: Compliance Inspection Form - Existing Subsurface Sewage Treatmen…" at bounding box center [175, 144] width 185 height 5
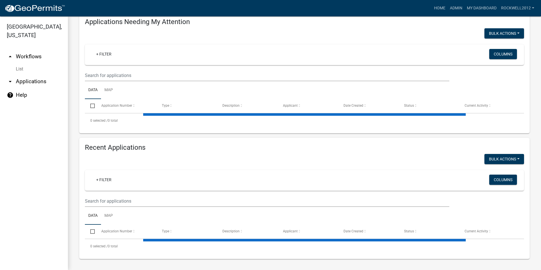
select select "2: 50"
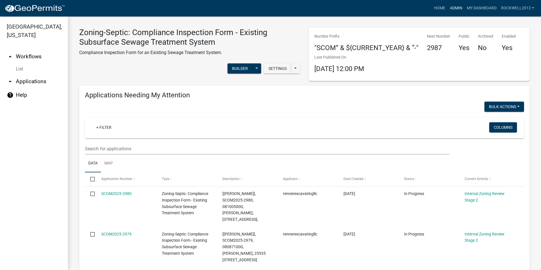
click at [452, 7] on link "Admin" at bounding box center [456, 8] width 17 height 11
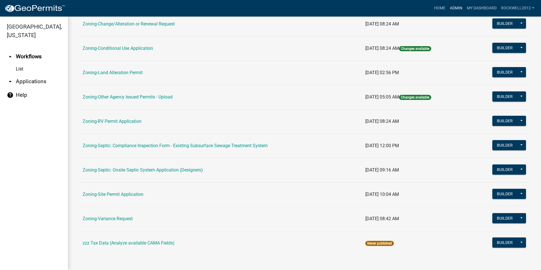
scroll to position [160, 0]
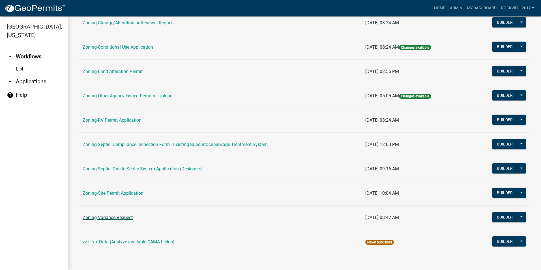
click at [111, 217] on link "Zoning-Variance Request" at bounding box center [108, 217] width 50 height 5
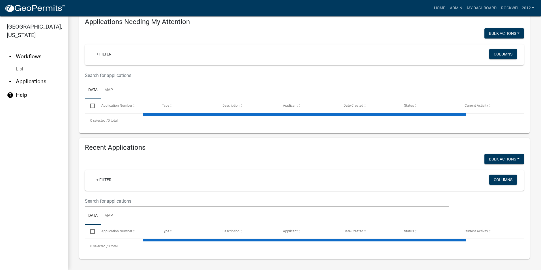
select select "2: 50"
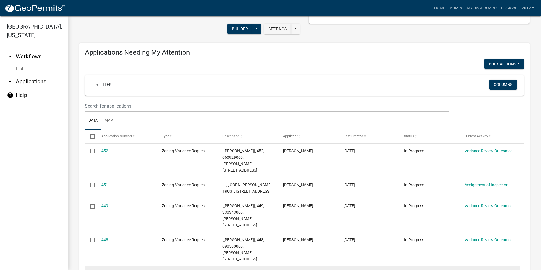
scroll to position [28, 0]
